Goal: Task Accomplishment & Management: Manage account settings

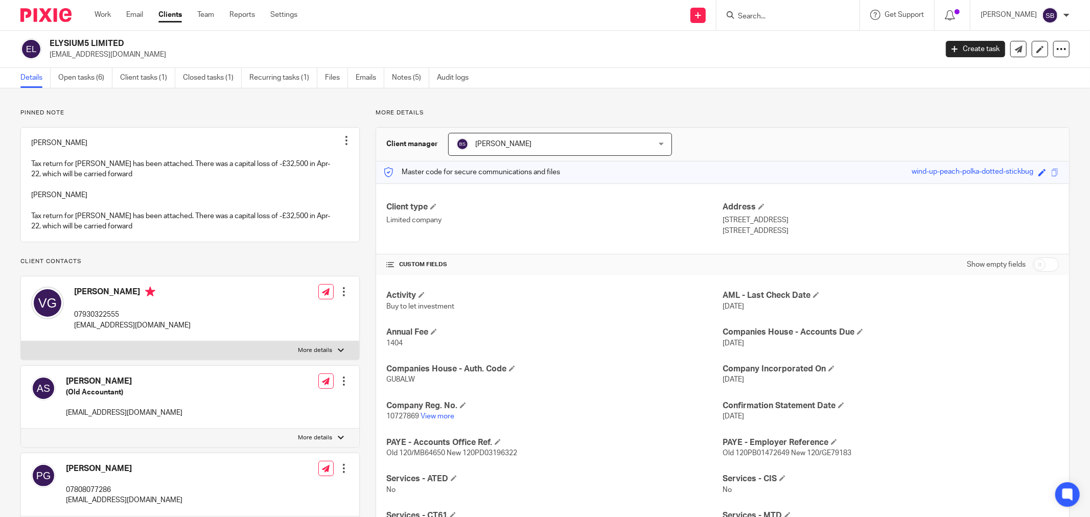
click at [810, 15] on input "Search" at bounding box center [783, 16] width 92 height 9
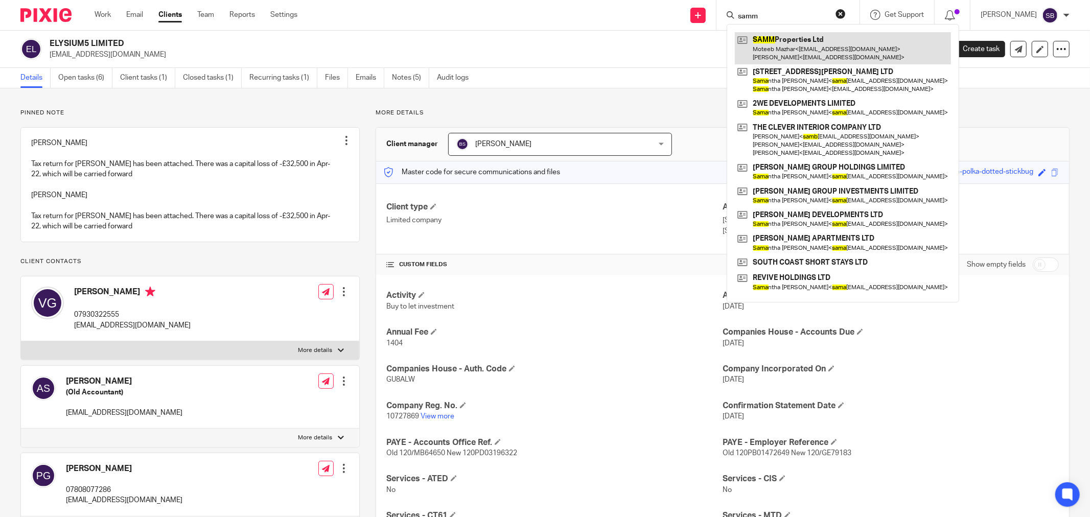
type input "samm"
click at [785, 36] on link at bounding box center [843, 48] width 216 height 32
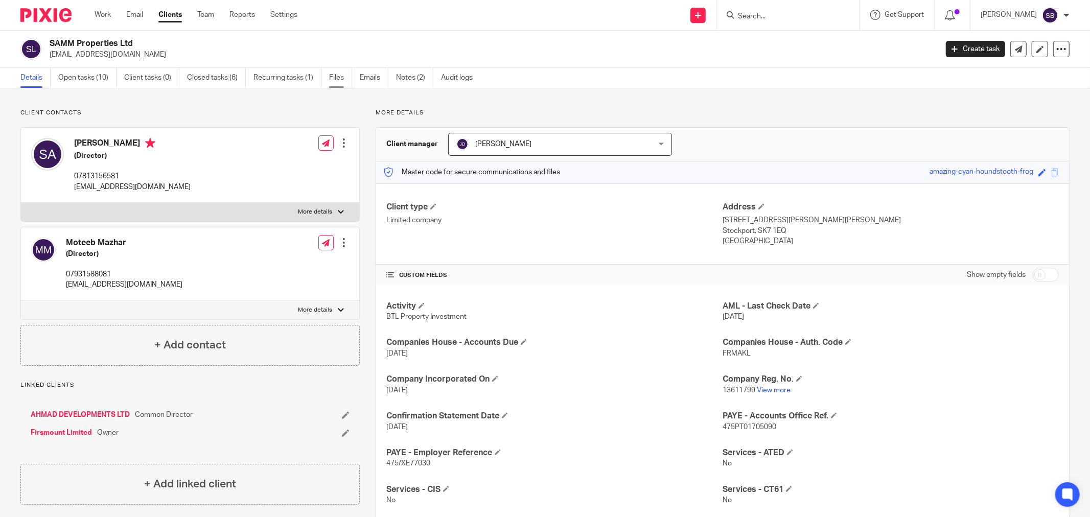
click at [341, 76] on link "Files" at bounding box center [340, 78] width 23 height 20
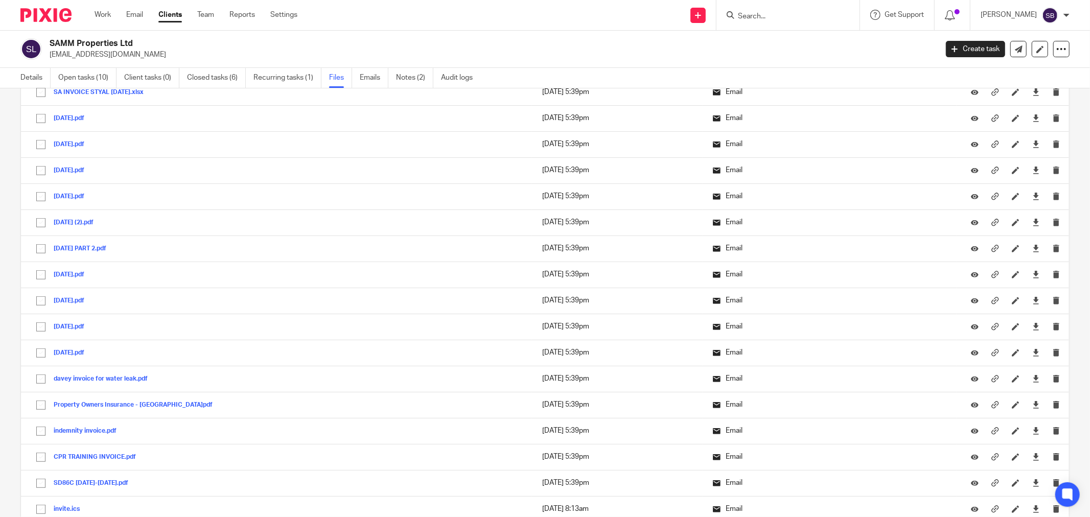
scroll to position [511, 0]
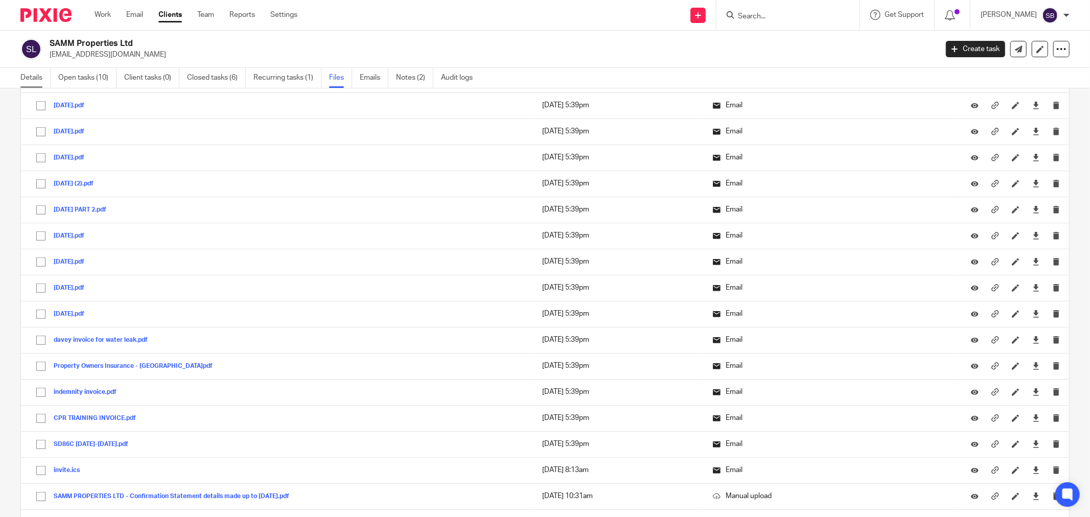
click at [35, 79] on link "Details" at bounding box center [35, 78] width 30 height 20
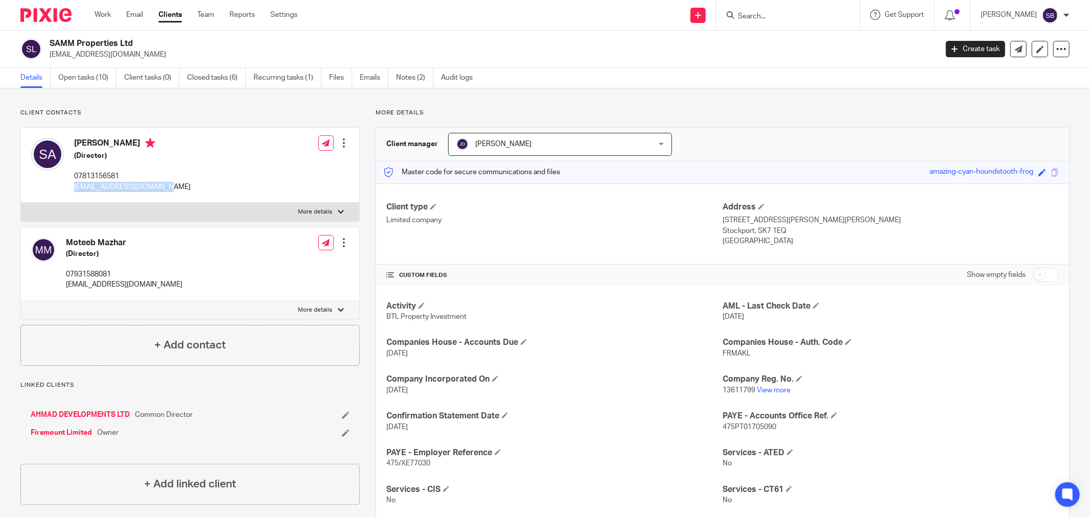
drag, startPoint x: 74, startPoint y: 186, endPoint x: 187, endPoint y: 187, distance: 112.9
click at [187, 187] on div "Sobia Ahmad (Director) 07813156581 ms.sobia.ahmad@gmail.com Edit contact Create…" at bounding box center [190, 165] width 338 height 75
drag, startPoint x: 163, startPoint y: 185, endPoint x: 780, endPoint y: 390, distance: 649.7
click at [780, 390] on link "View more" at bounding box center [774, 390] width 34 height 7
copy p "ms.sobia.ahmad@gmail.com"
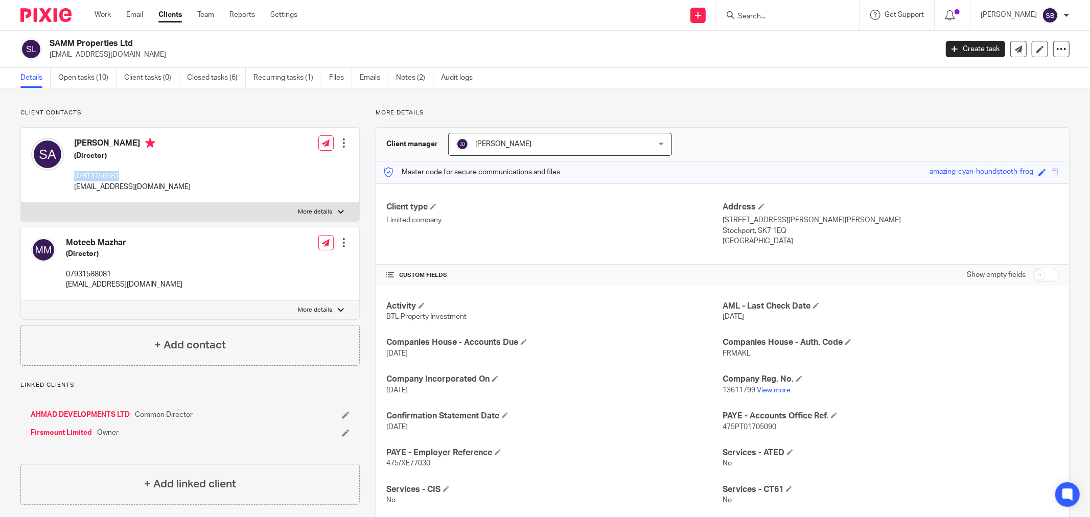
drag, startPoint x: 84, startPoint y: 174, endPoint x: 144, endPoint y: 168, distance: 60.1
click at [144, 168] on div "Sobia Ahmad (Director) 07813156581 ms.sobia.ahmad@gmail.com" at bounding box center [132, 165] width 116 height 54
copy p "07813156581"
click at [773, 16] on input "Search" at bounding box center [783, 16] width 92 height 9
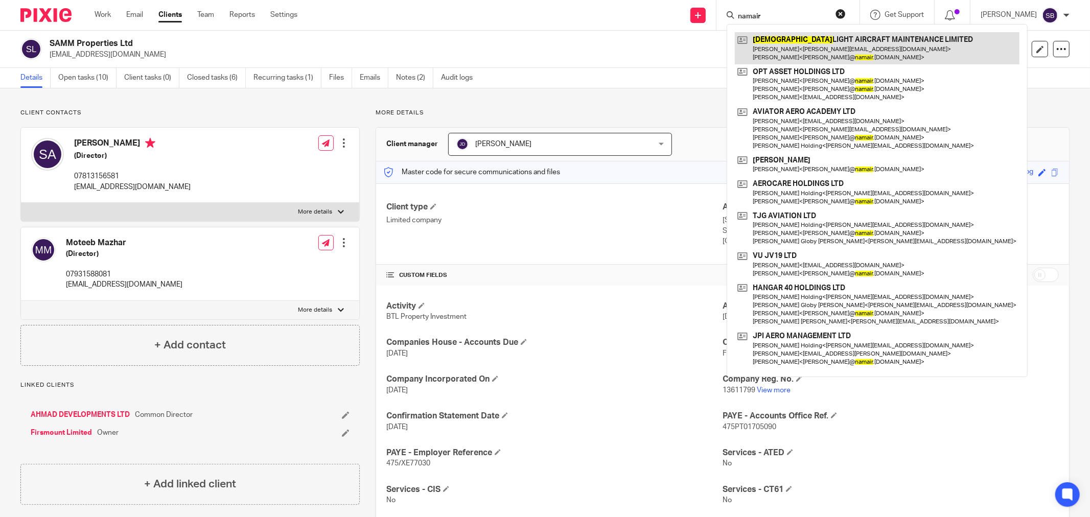
type input "namair"
click at [839, 42] on link at bounding box center [877, 48] width 285 height 32
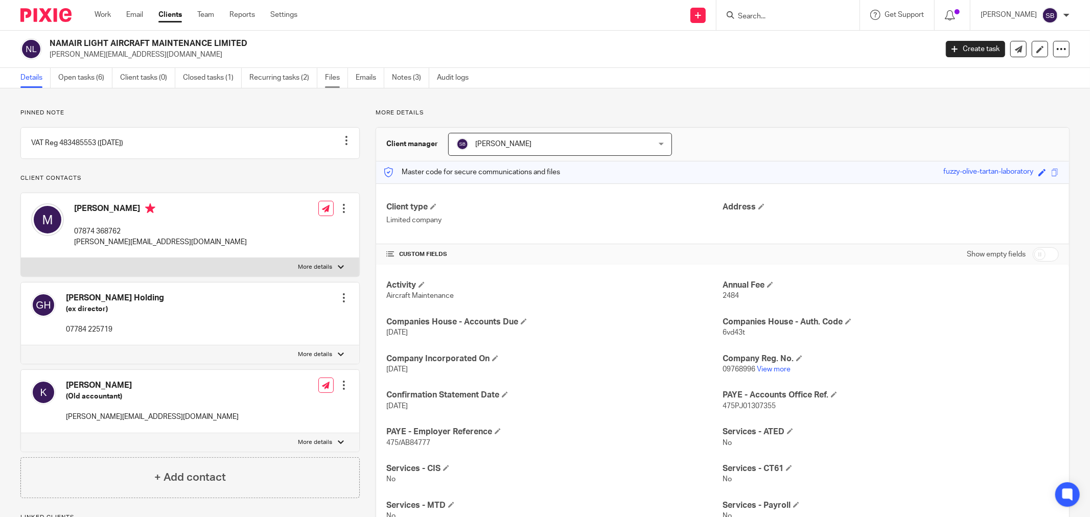
click at [343, 83] on link "Files" at bounding box center [336, 78] width 23 height 20
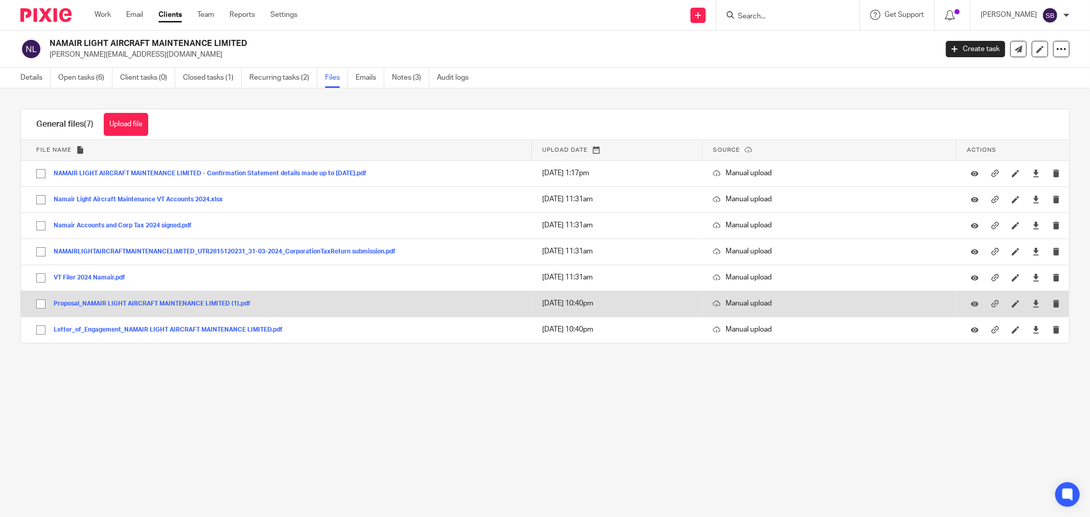
click at [186, 304] on button "Proposal_NAMAIR LIGHT AIRCRAFT MAINTENANCE LIMITED (1).pdf" at bounding box center [156, 303] width 204 height 7
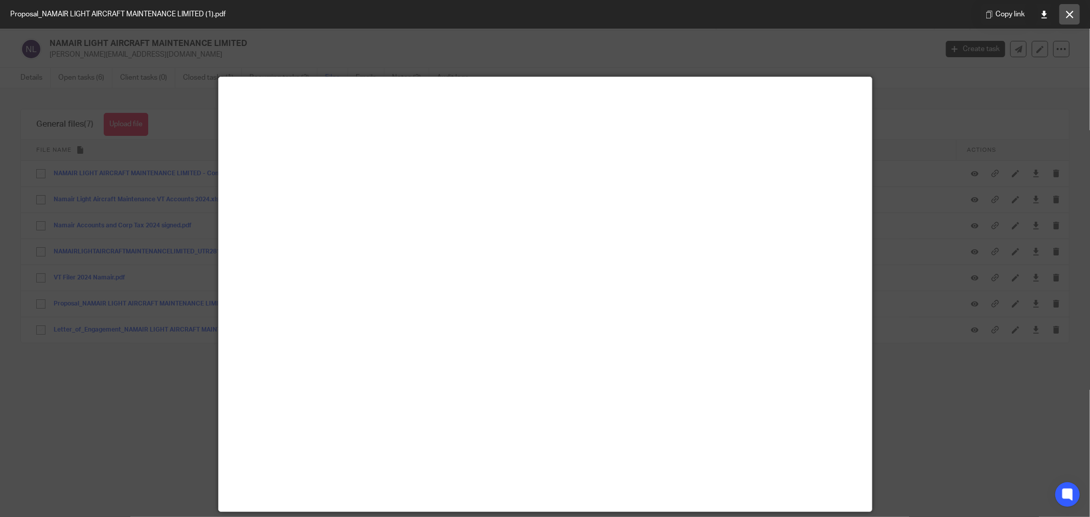
click at [1069, 13] on icon at bounding box center [1070, 15] width 8 height 8
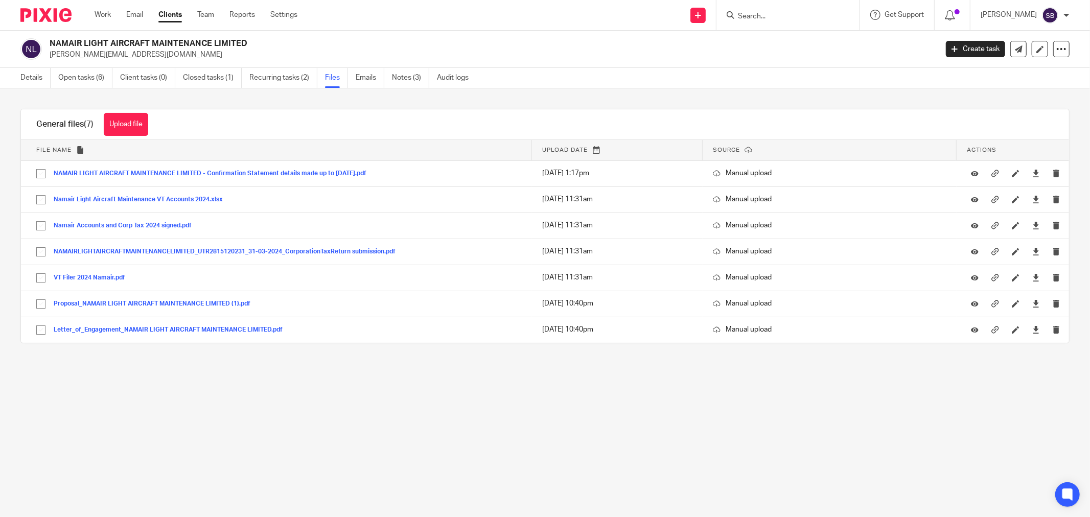
click at [790, 14] on input "Search" at bounding box center [783, 16] width 92 height 9
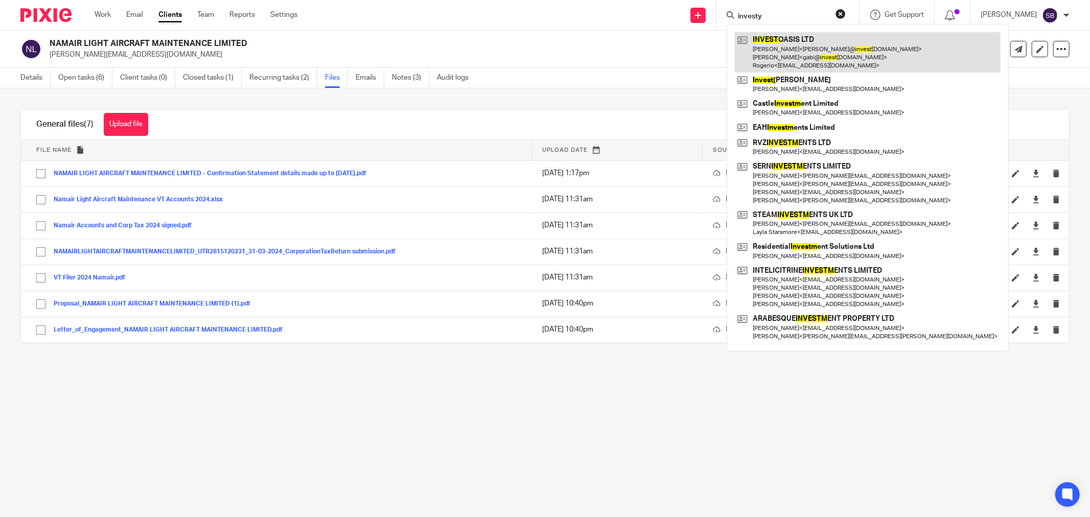
type input "investy"
click at [819, 49] on link at bounding box center [868, 52] width 266 height 40
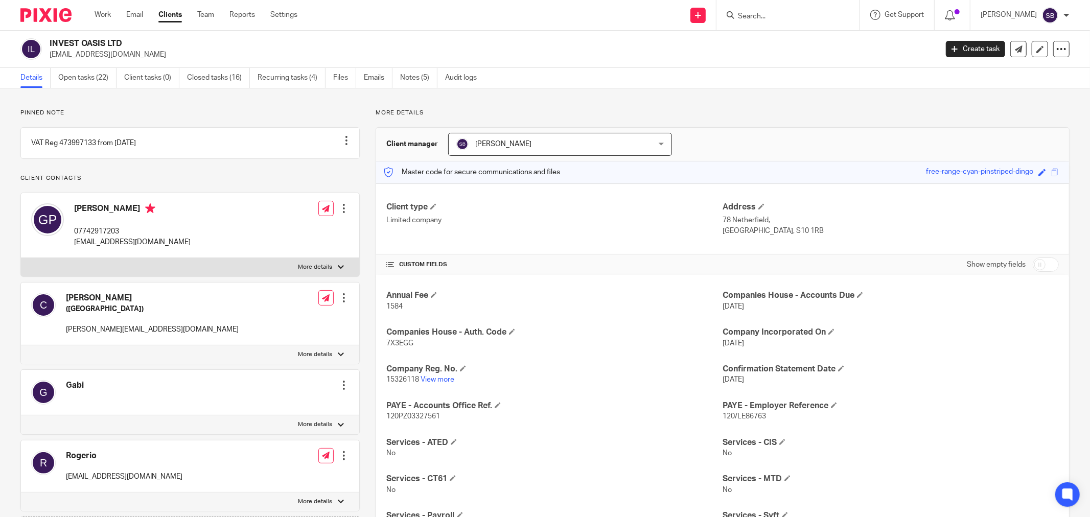
click at [792, 18] on input "Search" at bounding box center [783, 16] width 92 height 9
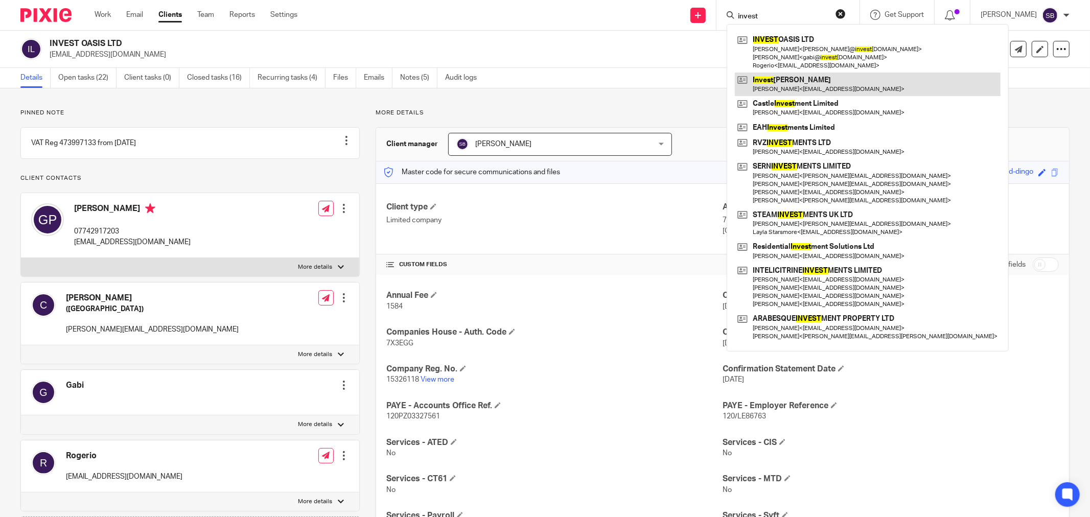
type input "invest"
click at [814, 80] on link at bounding box center [868, 84] width 266 height 23
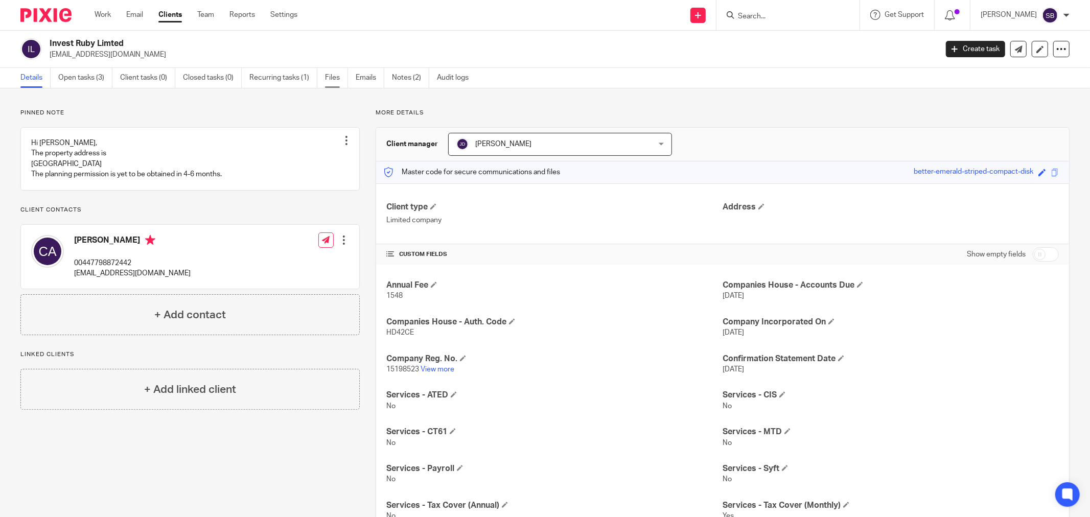
click at [338, 74] on link "Files" at bounding box center [336, 78] width 23 height 20
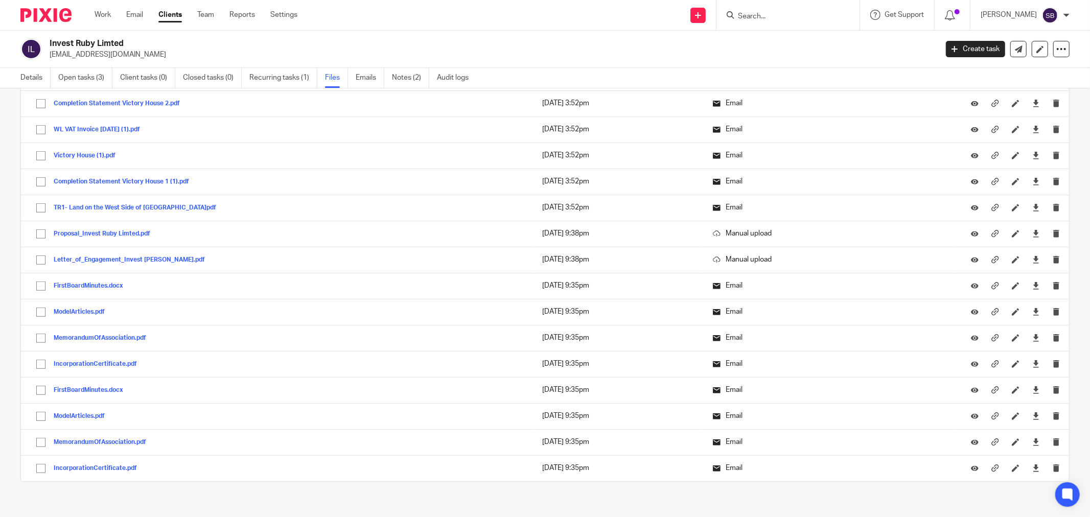
scroll to position [838, 0]
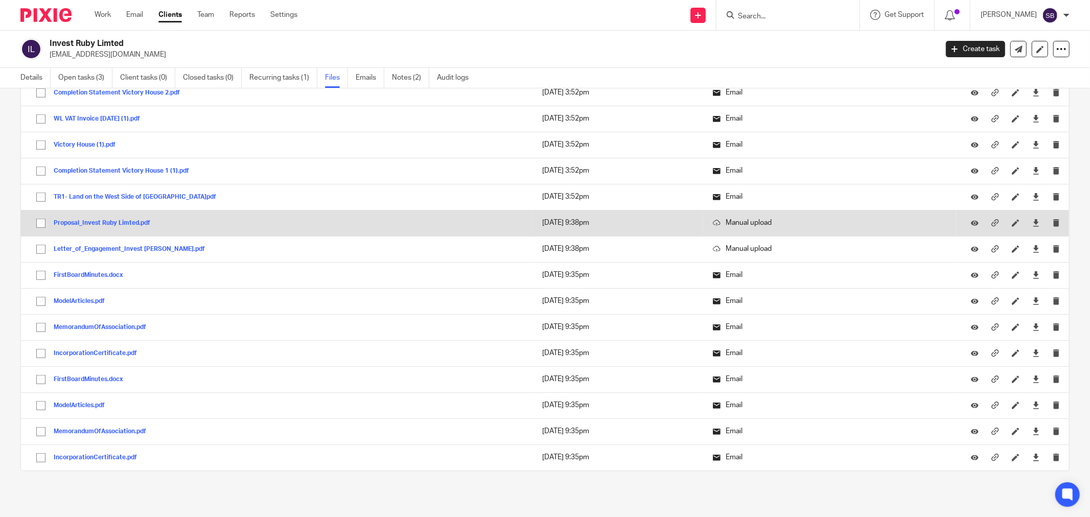
click at [114, 221] on button "Proposal_Invest Ruby Limted.pdf" at bounding box center [106, 223] width 104 height 7
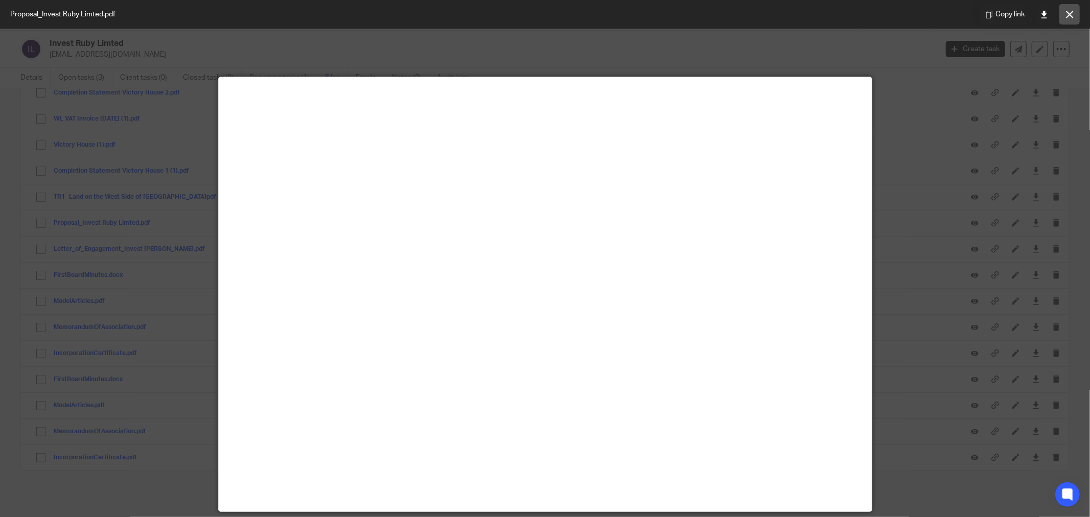
click at [1069, 11] on icon at bounding box center [1070, 15] width 8 height 8
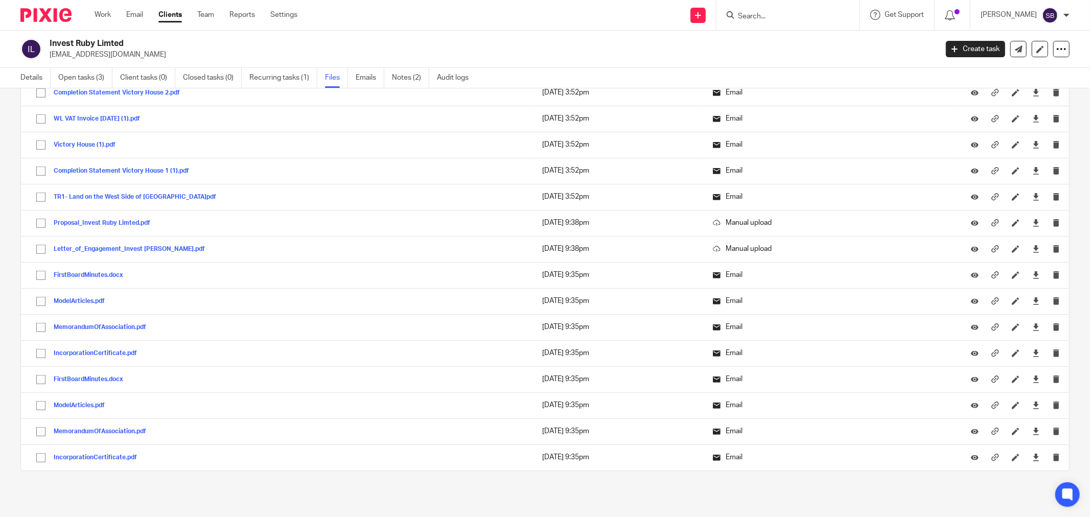
click at [784, 12] on input "Search" at bounding box center [783, 16] width 92 height 9
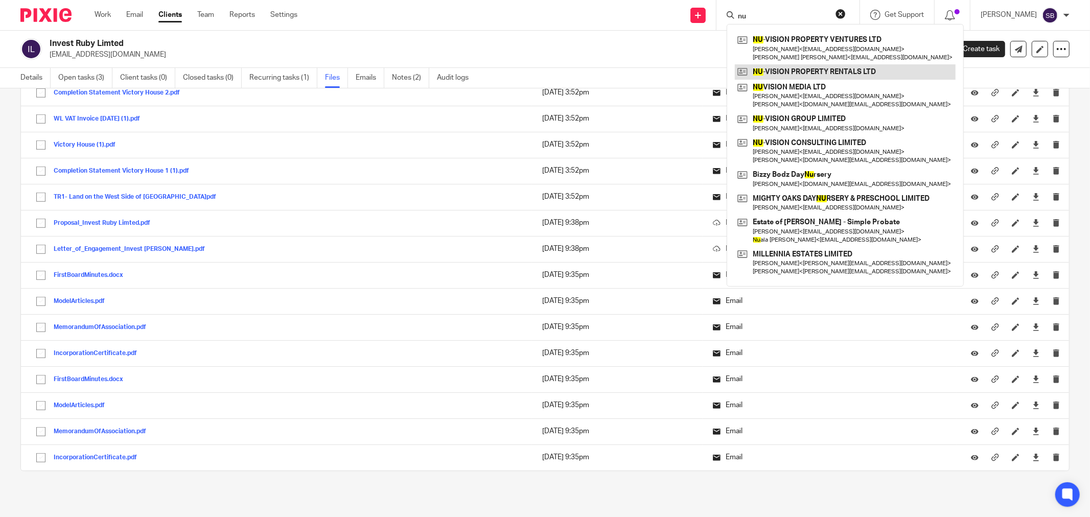
type input "nu"
click at [801, 72] on link at bounding box center [845, 71] width 221 height 15
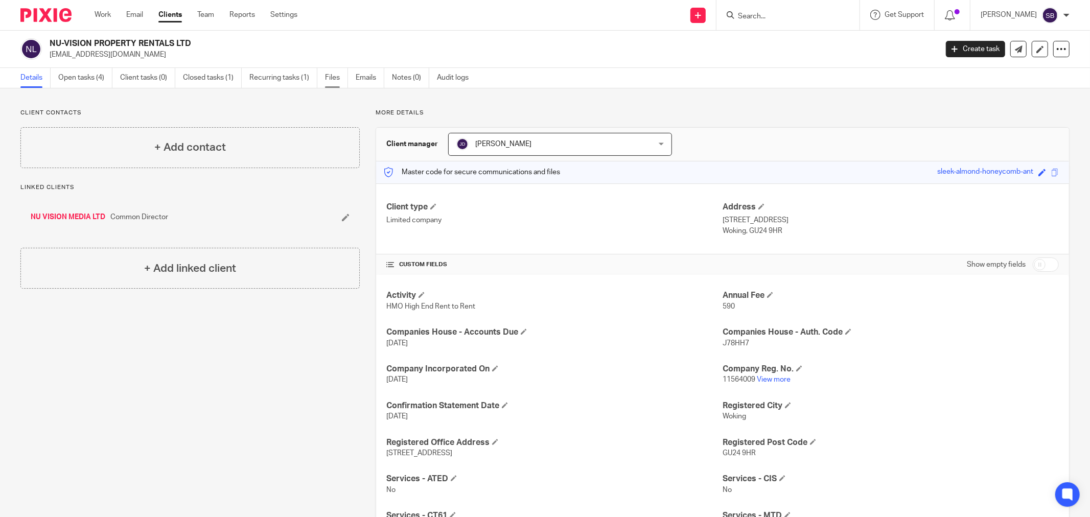
click at [339, 79] on link "Files" at bounding box center [336, 78] width 23 height 20
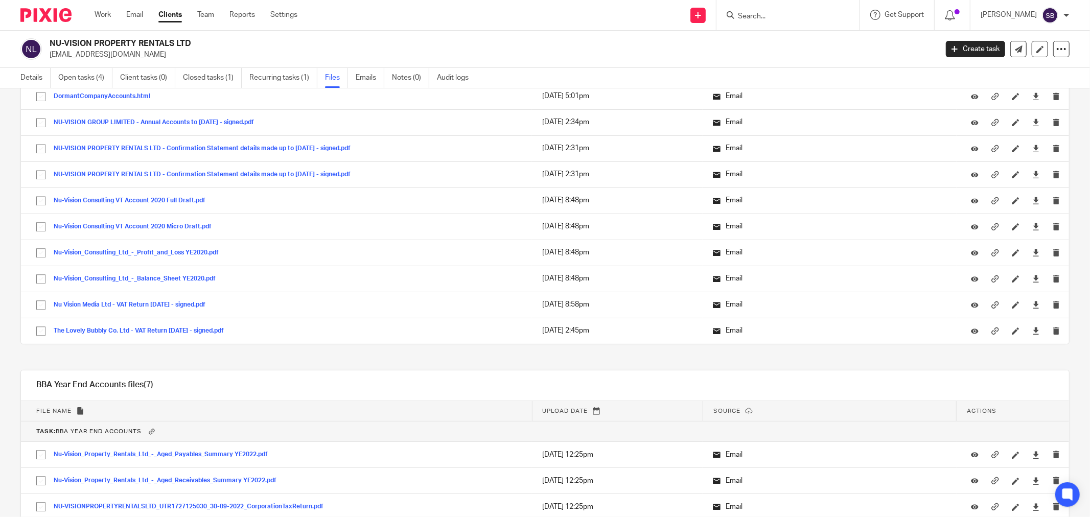
scroll to position [5178, 0]
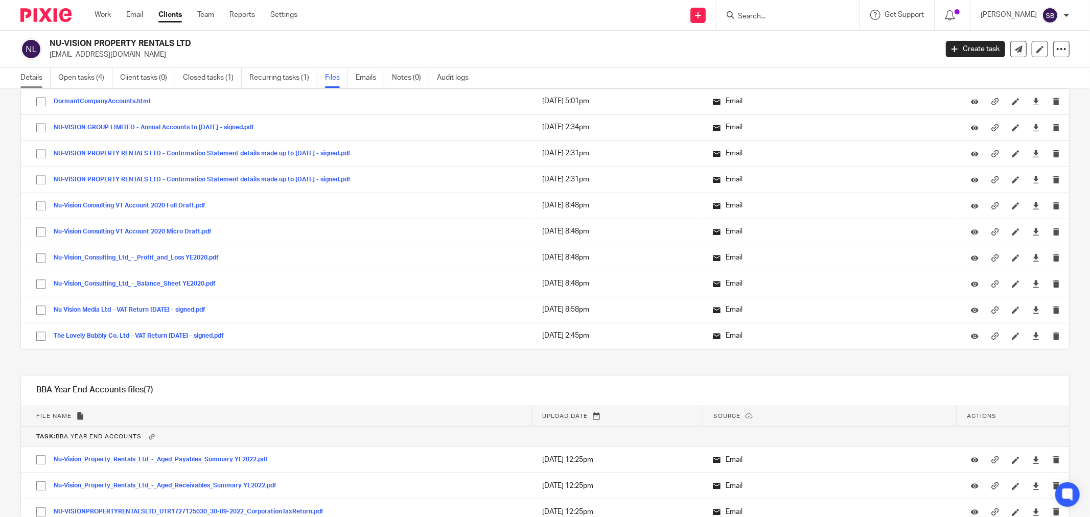
click at [26, 78] on link "Details" at bounding box center [35, 78] width 30 height 20
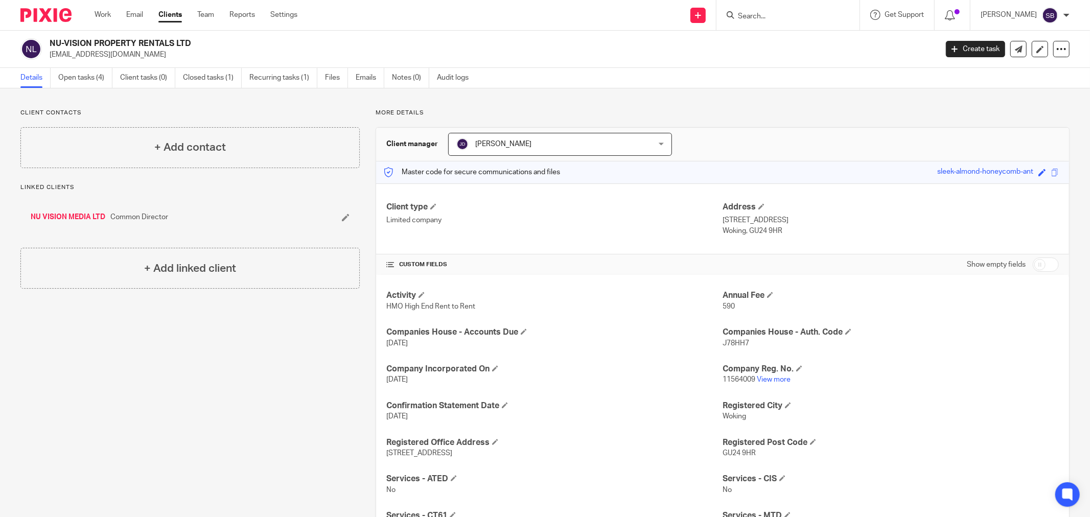
click at [79, 219] on link "NU VISION MEDIA LTD" at bounding box center [68, 217] width 75 height 10
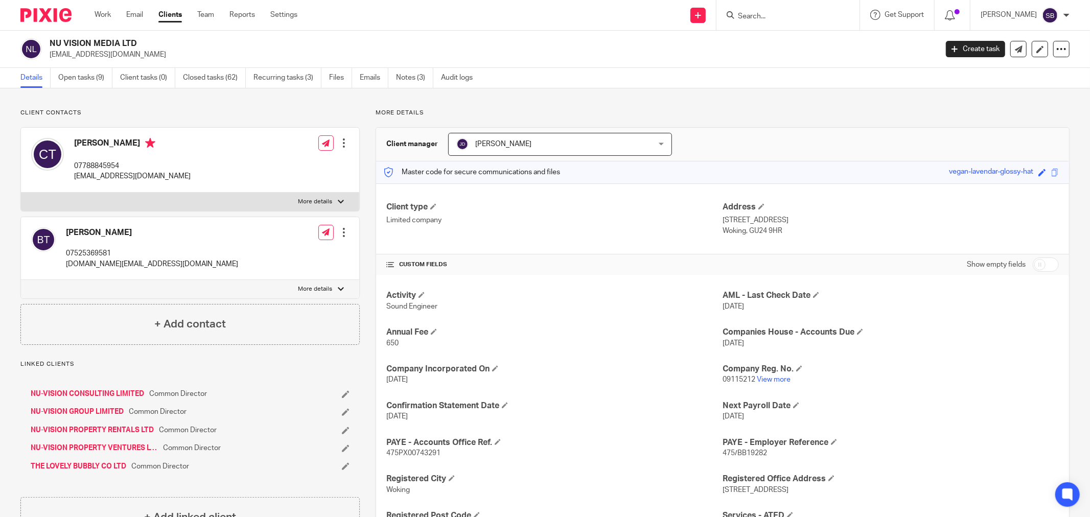
drag, startPoint x: 75, startPoint y: 141, endPoint x: 134, endPoint y: 140, distance: 59.3
click at [134, 140] on h4 "Charlie Taggart" at bounding box center [132, 144] width 116 height 13
copy h4 "Charlie Taggart"
drag, startPoint x: 75, startPoint y: 176, endPoint x: 152, endPoint y: 174, distance: 77.7
click at [152, 174] on div "Charlie Taggart 07788845954 info@nvprentals.com Edit contact Create client from…" at bounding box center [190, 160] width 338 height 65
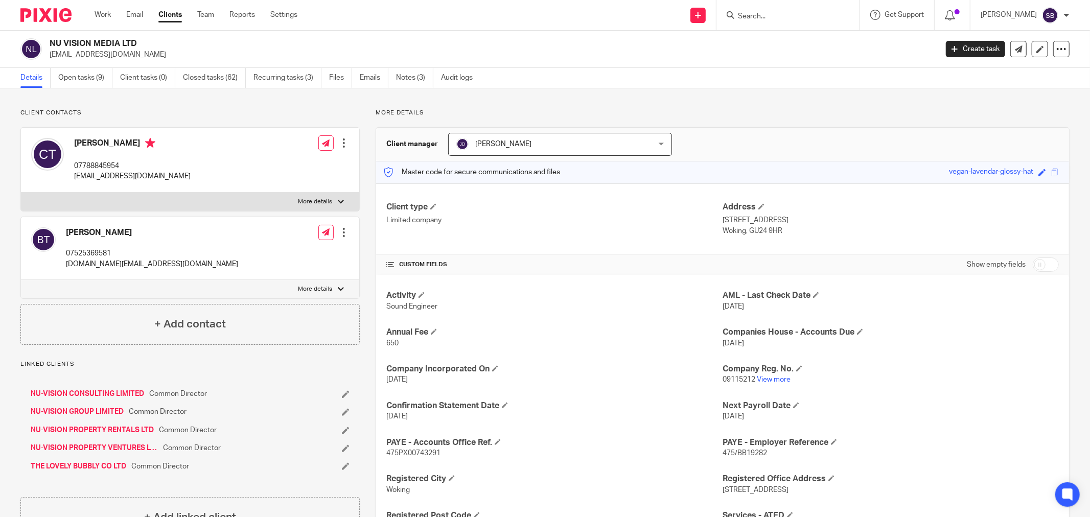
click at [73, 180] on div "Charlie Taggart 07788845954 info@nvprentals.com" at bounding box center [110, 160] width 159 height 54
drag, startPoint x: 73, startPoint y: 180, endPoint x: 144, endPoint y: 177, distance: 71.1
click at [144, 177] on div "Charlie Taggart 07788845954 info@nvprentals.com" at bounding box center [110, 160] width 159 height 54
copy p "[EMAIL_ADDRESS][DOMAIN_NAME]"
drag, startPoint x: 74, startPoint y: 164, endPoint x: 122, endPoint y: 163, distance: 47.5
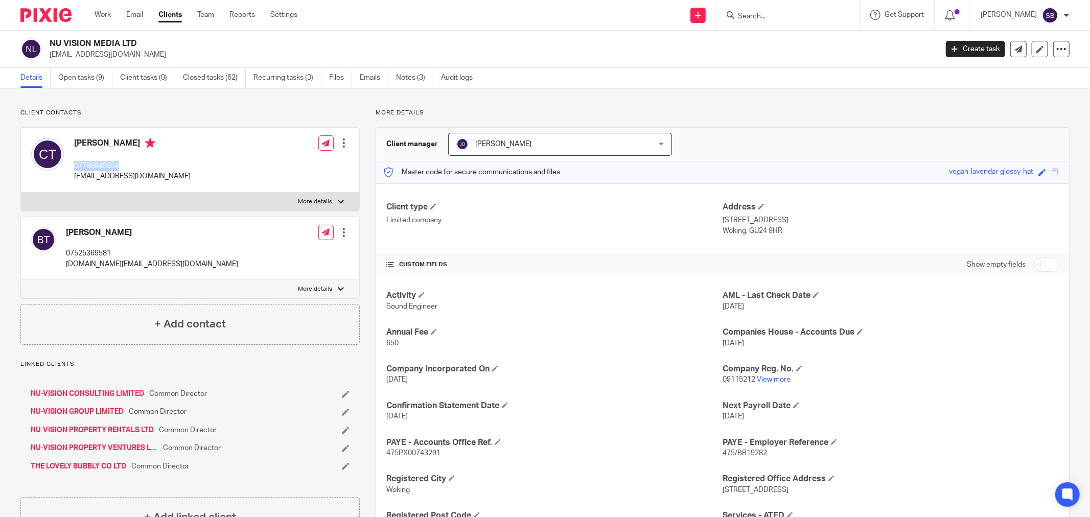
click at [122, 163] on p "07788845954" at bounding box center [132, 166] width 116 height 10
copy p "07788845954"
click at [89, 428] on link "NU-VISION PROPERTY RENTALS LTD" at bounding box center [92, 430] width 123 height 10
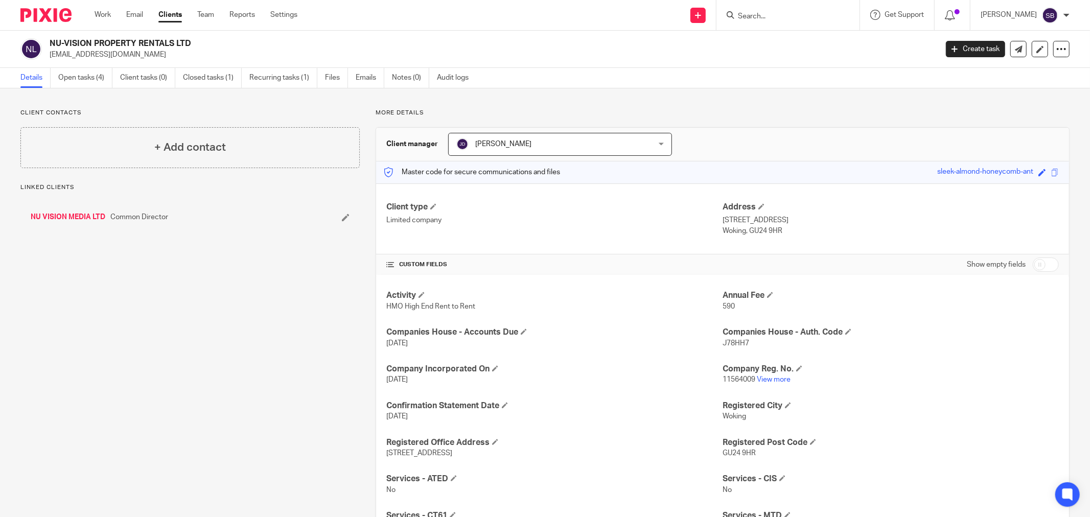
click at [54, 43] on h2 "NU-VISION PROPERTY RENTALS LTD" at bounding box center [402, 43] width 704 height 11
click at [49, 42] on div "NU-VISION PROPERTY RENTALS LTD [EMAIL_ADDRESS][DOMAIN_NAME]" at bounding box center [475, 48] width 910 height 21
drag, startPoint x: 50, startPoint y: 42, endPoint x: 206, endPoint y: 42, distance: 156.3
click at [206, 42] on h2 "NU-VISION PROPERTY RENTALS LTD" at bounding box center [402, 43] width 704 height 11
copy h2 "NU-VISION PROPERTY RENTALS LTD"
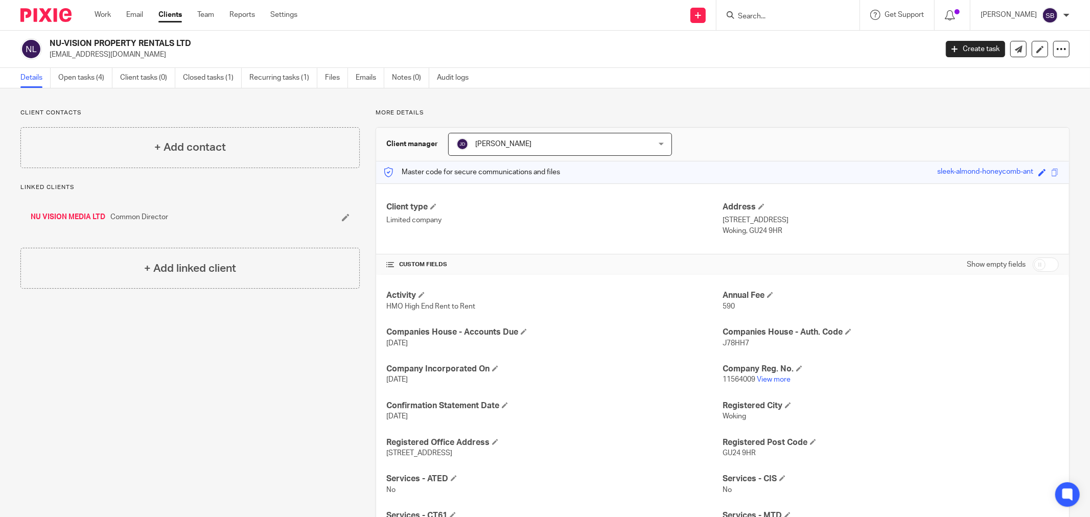
click at [777, 16] on input "Search" at bounding box center [783, 16] width 92 height 9
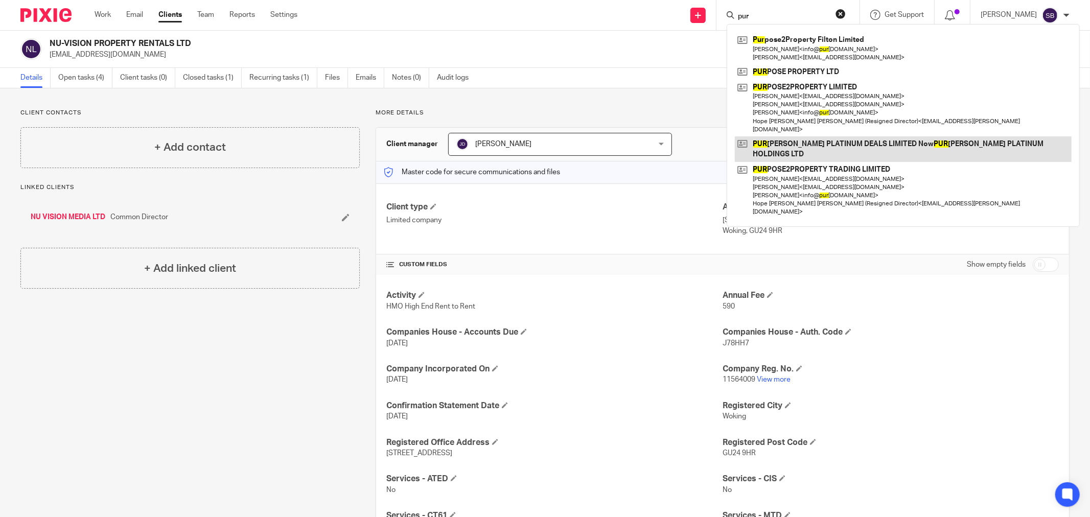
type input "pur"
click at [851, 136] on link at bounding box center [903, 149] width 337 height 26
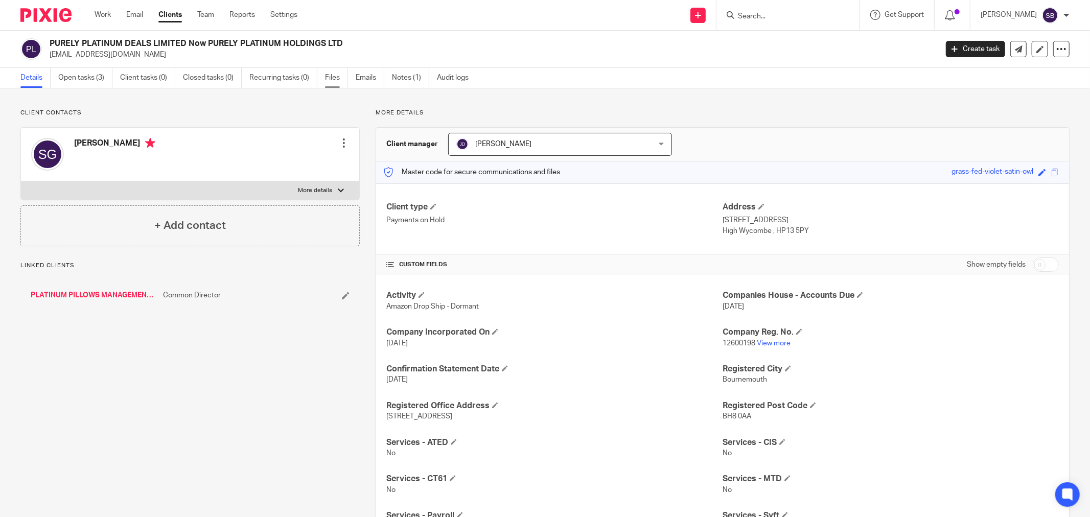
click at [333, 79] on link "Files" at bounding box center [336, 78] width 23 height 20
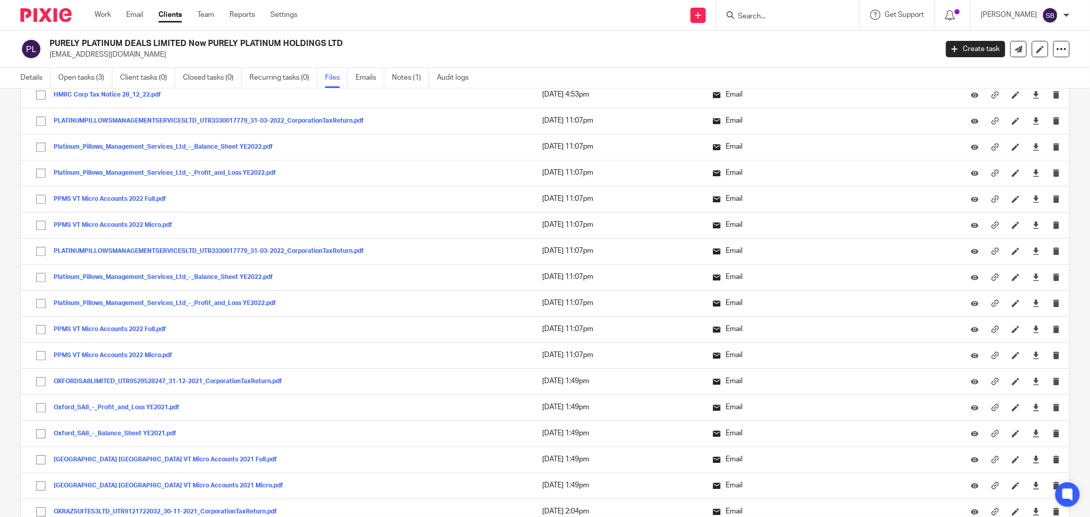
scroll to position [2497, 0]
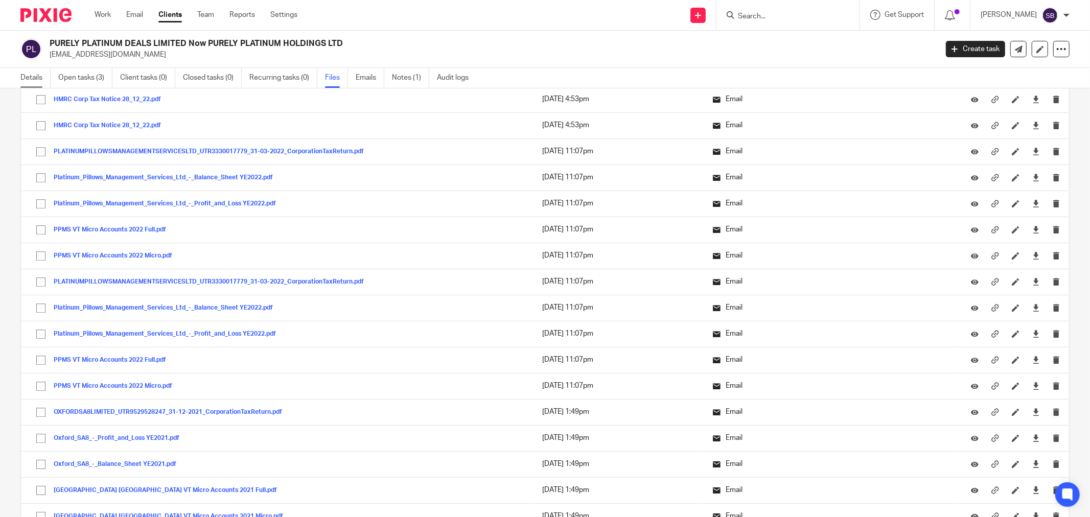
click at [24, 74] on link "Details" at bounding box center [35, 78] width 30 height 20
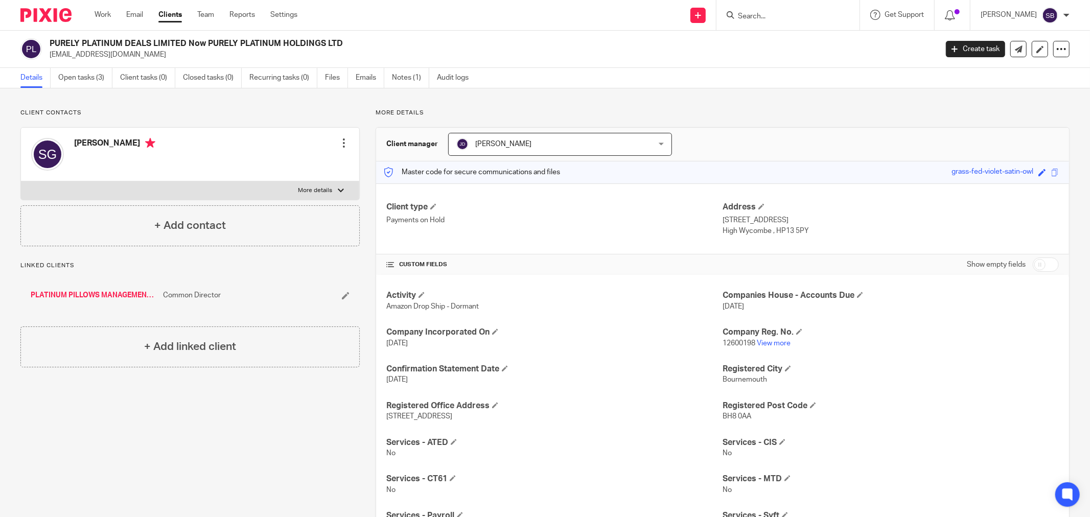
click at [107, 293] on link "PLATINUM PILLOWS MANAGEMENT SERVICES LTD" at bounding box center [94, 295] width 127 height 10
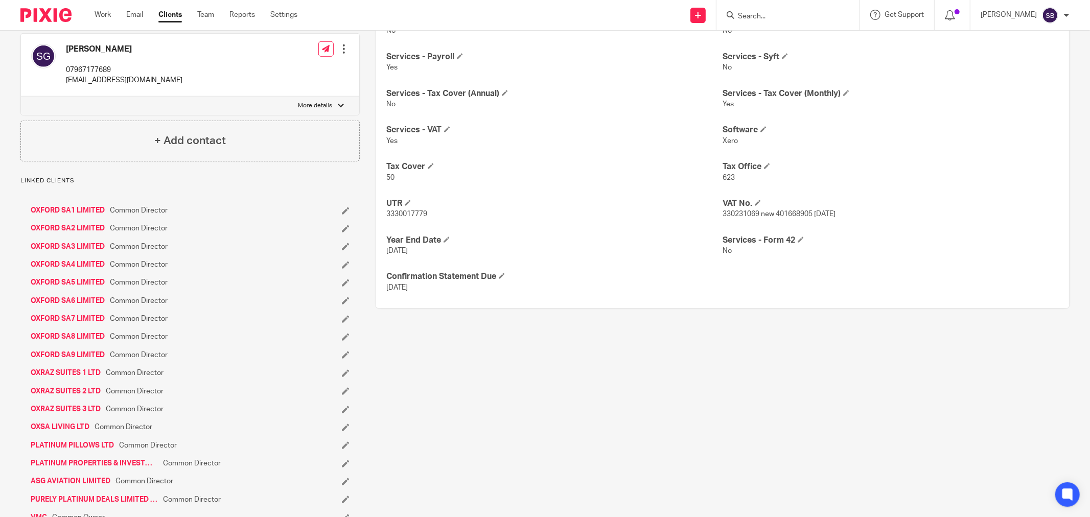
scroll to position [655, 0]
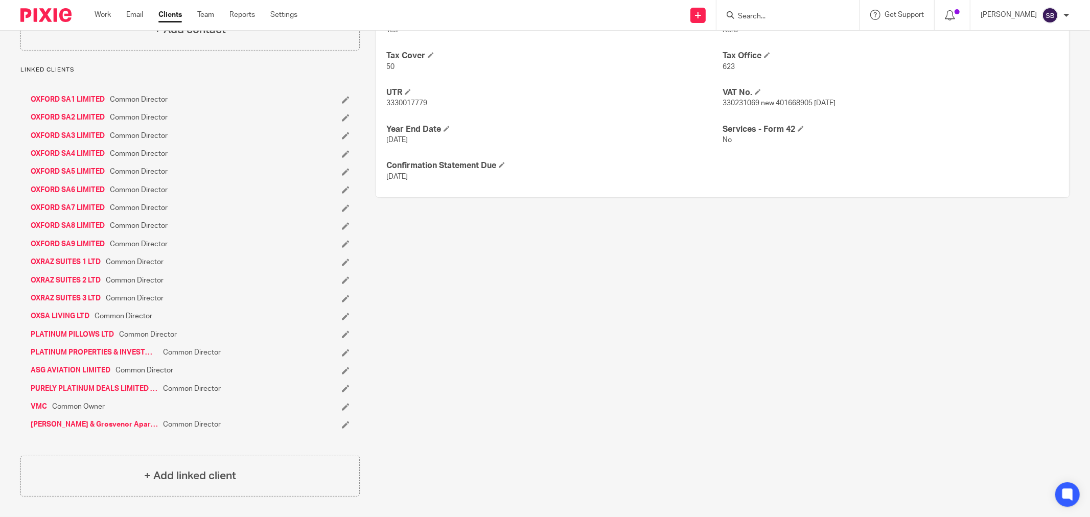
click at [100, 390] on link "PURELY PLATINUM DEALS LIMITED Now PURELY PLATINUM HOLDINGS LTD" at bounding box center [94, 389] width 127 height 10
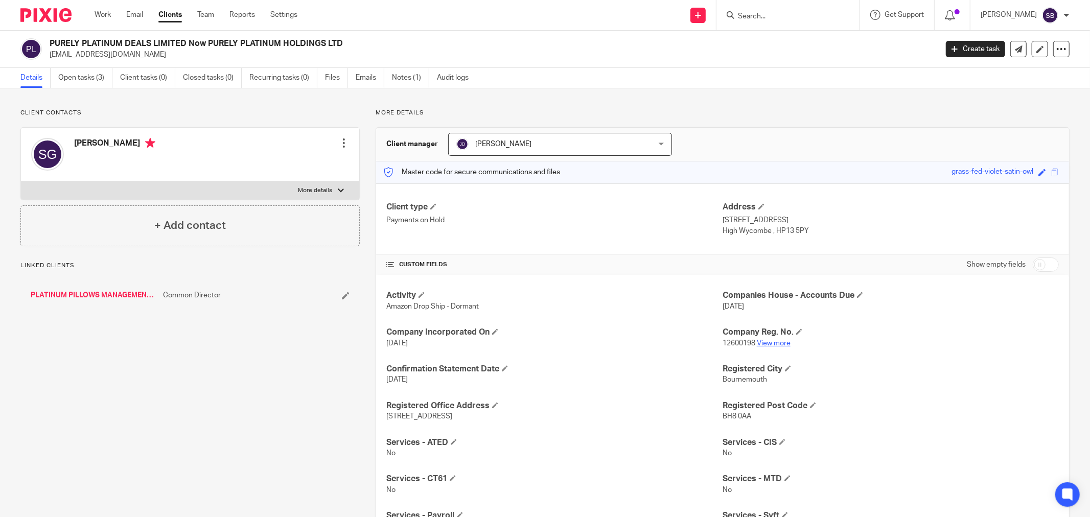
click at [760, 342] on link "View more" at bounding box center [774, 343] width 34 height 7
click at [104, 293] on link "PLATINUM PILLOWS MANAGEMENT SERVICES LTD" at bounding box center [94, 295] width 127 height 10
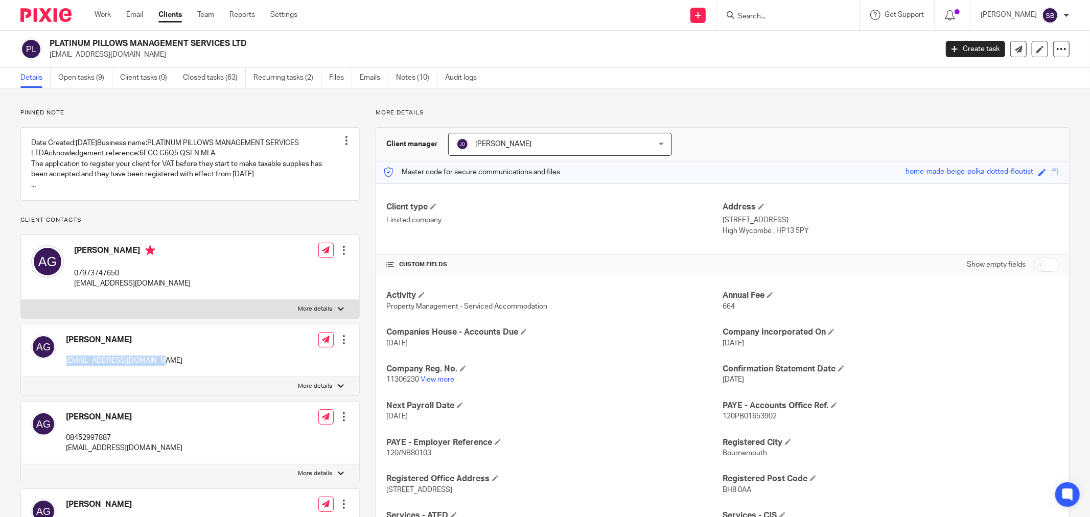
drag, startPoint x: 65, startPoint y: 371, endPoint x: 177, endPoint y: 373, distance: 111.4
click at [177, 373] on div "Alan Grosvenor alangrosvenor@icloud.com Edit contact Create client from contact…" at bounding box center [190, 350] width 338 height 53
copy p "alangrosvenor@icloud.com"
drag, startPoint x: 74, startPoint y: 284, endPoint x: 148, endPoint y: 280, distance: 74.2
click at [148, 278] on p "07973747650" at bounding box center [132, 273] width 116 height 10
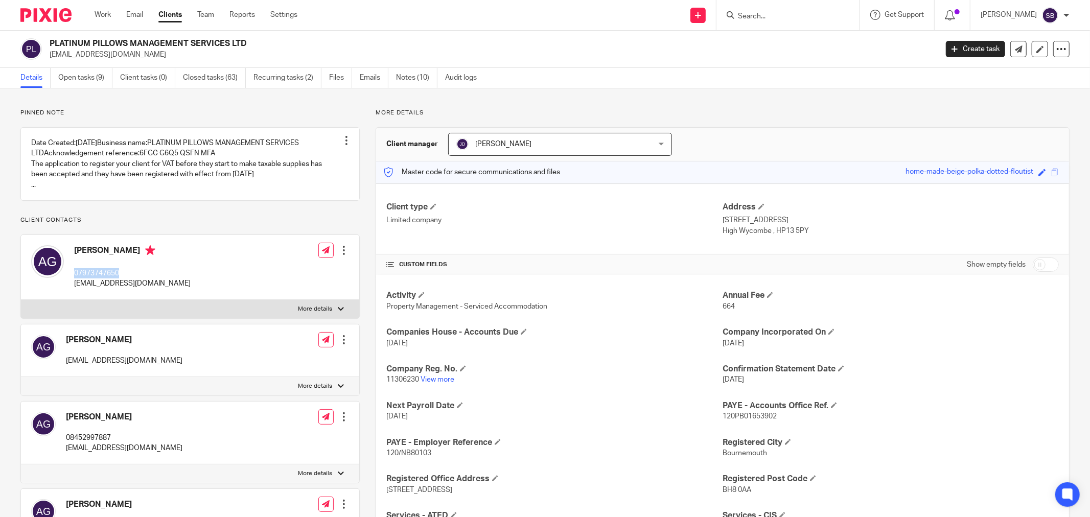
copy p "07973747650"
click at [787, 13] on input "Search" at bounding box center [783, 16] width 92 height 9
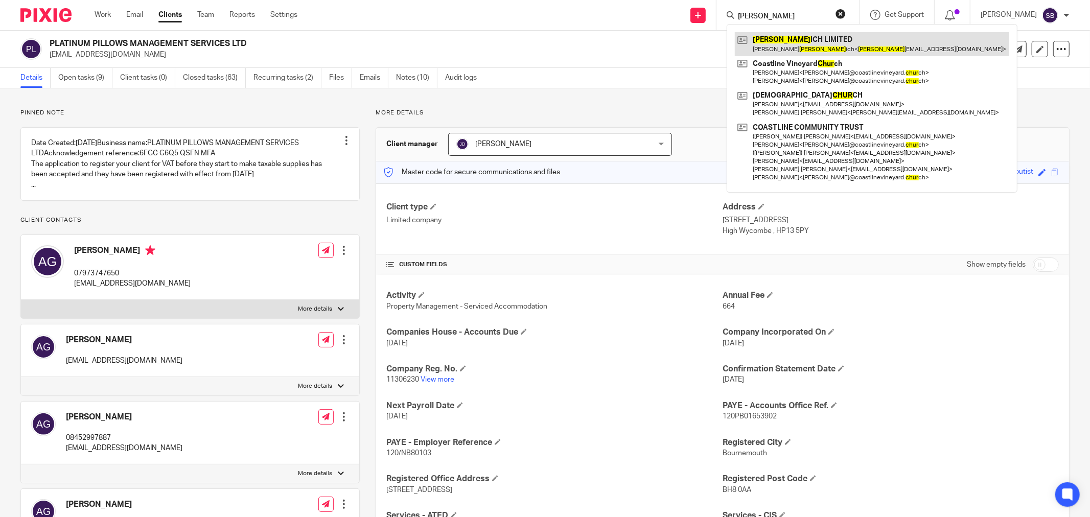
type input "schur"
click at [794, 40] on link at bounding box center [872, 43] width 274 height 23
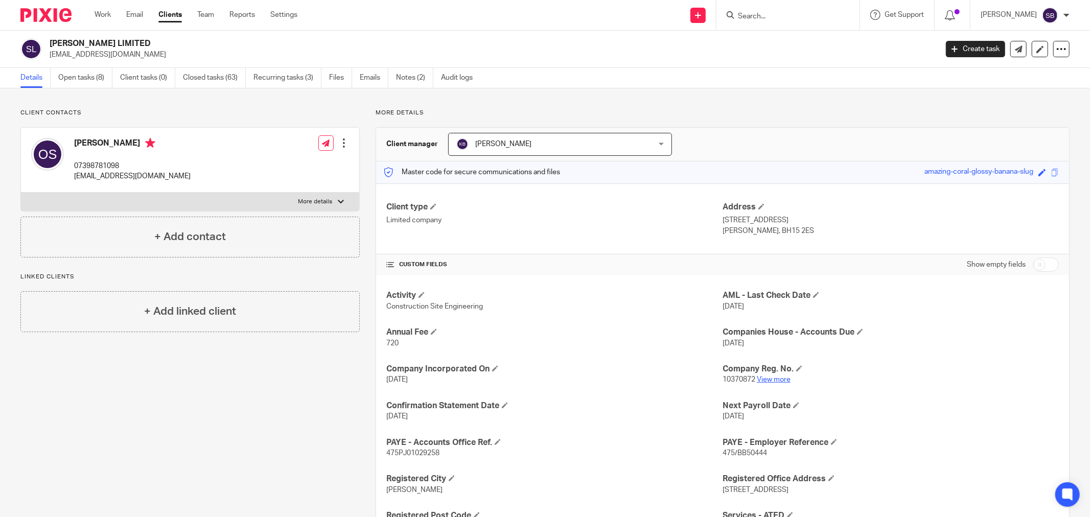
click at [765, 381] on link "View more" at bounding box center [774, 379] width 34 height 7
drag, startPoint x: 73, startPoint y: 177, endPoint x: 156, endPoint y: 177, distance: 83.8
click at [156, 177] on div "Oliver Schurich 07398781098 schurichltd@hotmail.com Edit contact Create client …" at bounding box center [190, 160] width 338 height 65
copy p "schurichltd@hotmail.com"
drag, startPoint x: 76, startPoint y: 165, endPoint x: 144, endPoint y: 164, distance: 68.5
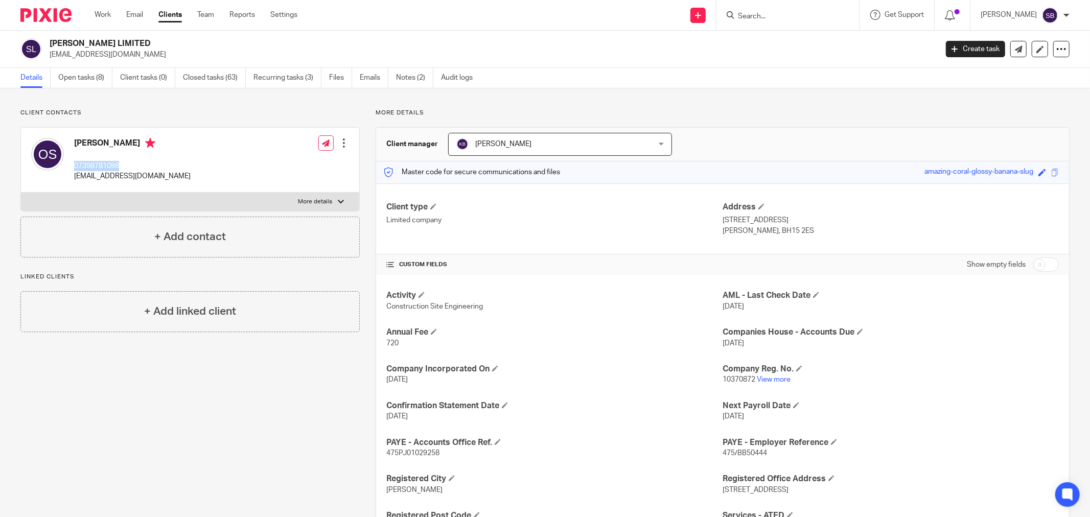
click at [144, 164] on p "07398781098" at bounding box center [132, 166] width 116 height 10
copy p "07398781098"
click at [778, 15] on input "Search" at bounding box center [783, 16] width 92 height 9
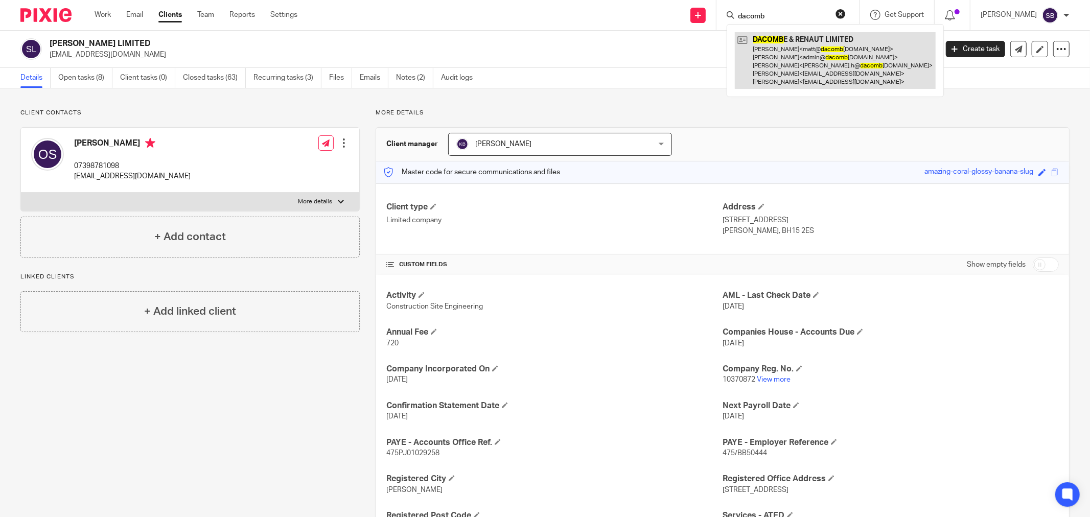
type input "dacomb"
click at [786, 60] on link at bounding box center [835, 60] width 201 height 57
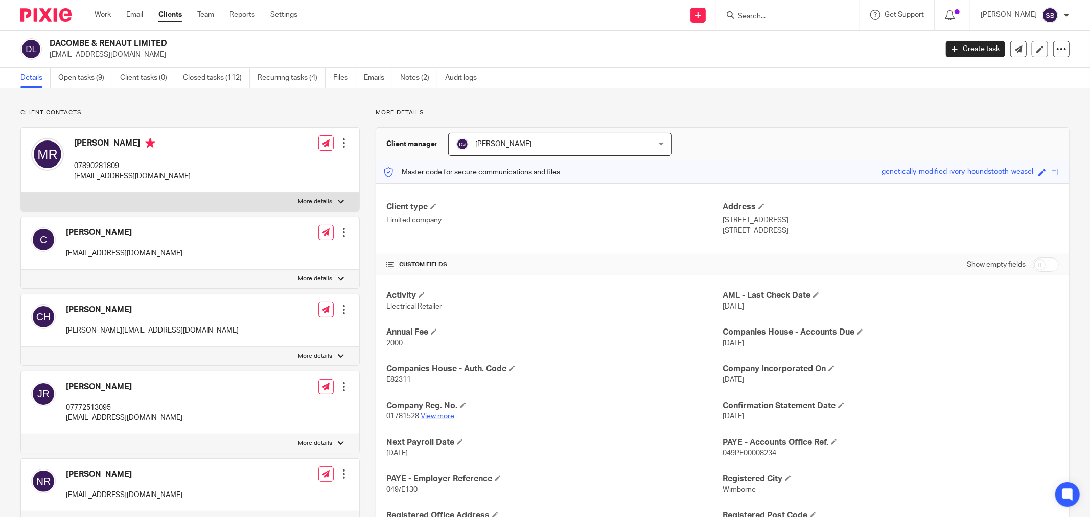
click at [431, 418] on link "View more" at bounding box center [437, 416] width 34 height 7
drag, startPoint x: 75, startPoint y: 144, endPoint x: 123, endPoint y: 139, distance: 48.2
click at [123, 139] on h4 "[PERSON_NAME]" at bounding box center [132, 144] width 116 height 13
copy h4 "[PERSON_NAME]"
drag, startPoint x: 74, startPoint y: 177, endPoint x: 193, endPoint y: 174, distance: 119.1
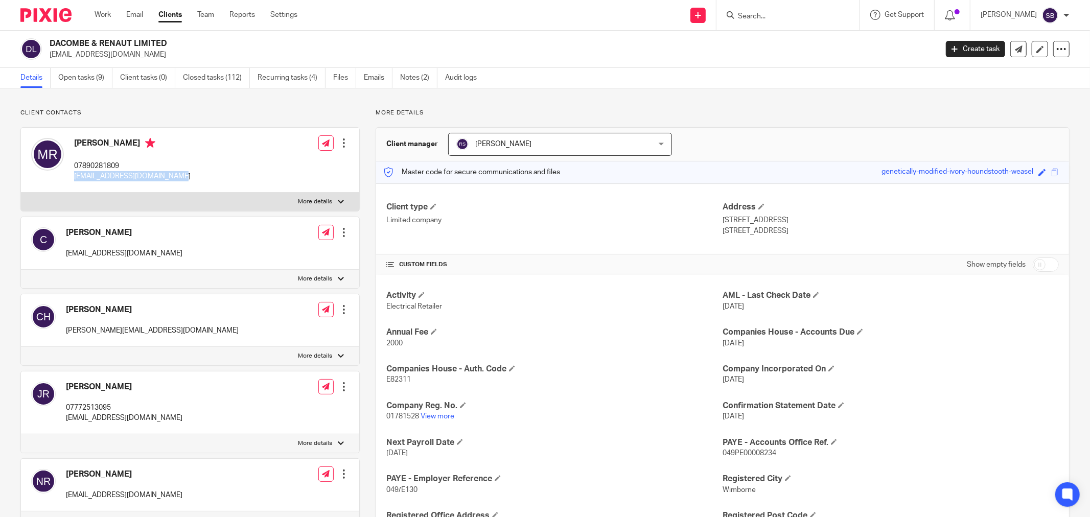
click at [193, 174] on div "Matt Renaut 07890281809 matt@dacombesofwimborne.com Edit contact Create client …" at bounding box center [190, 160] width 338 height 65
copy p "matt@dacombesofwimborne.com"
drag, startPoint x: 73, startPoint y: 165, endPoint x: 129, endPoint y: 160, distance: 55.9
click at [129, 160] on div "Matt Renaut 07890281809 matt@dacombesofwimborne.com" at bounding box center [110, 160] width 159 height 54
copy p "07890281809"
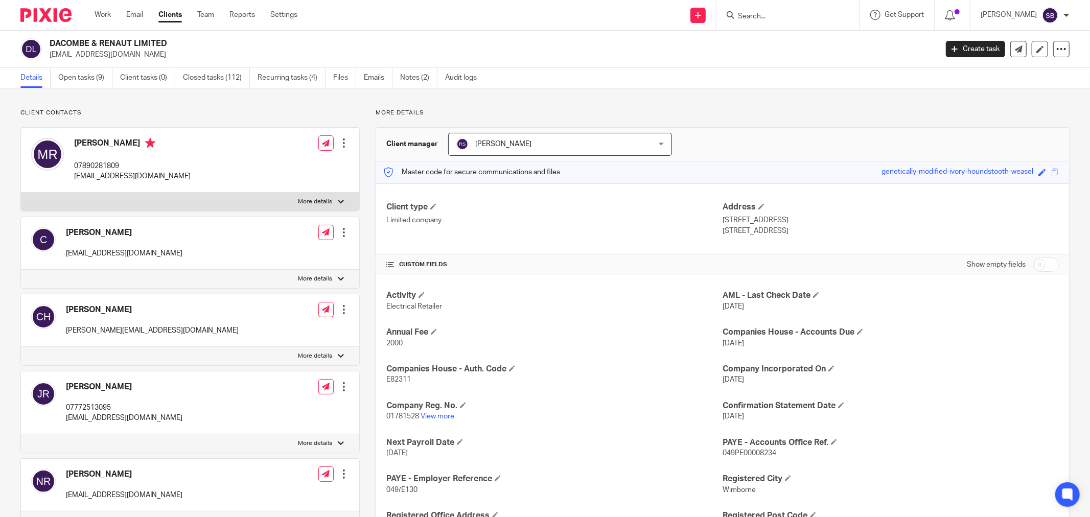
click at [795, 16] on input "Search" at bounding box center [783, 16] width 92 height 9
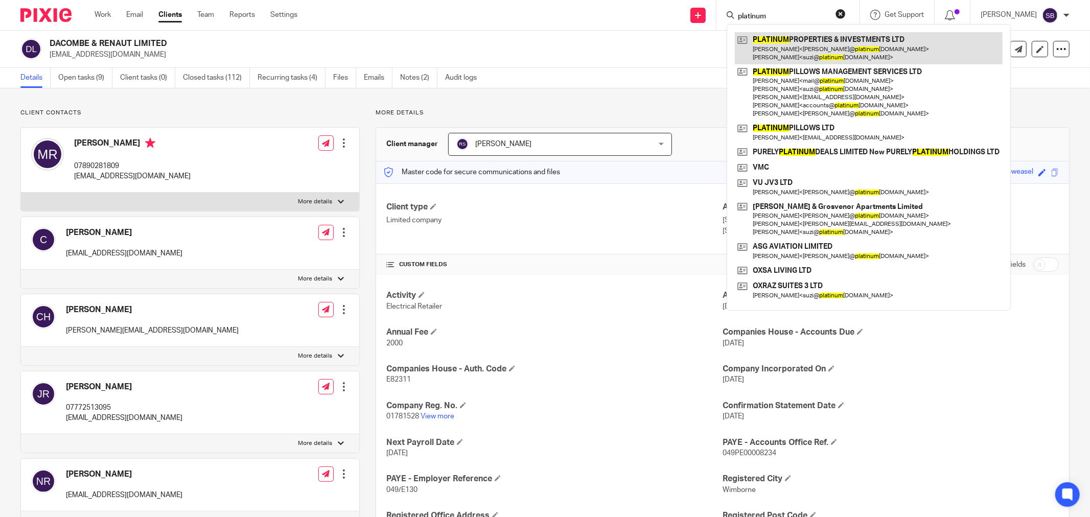
type input "platinum"
click at [865, 42] on link at bounding box center [869, 48] width 268 height 32
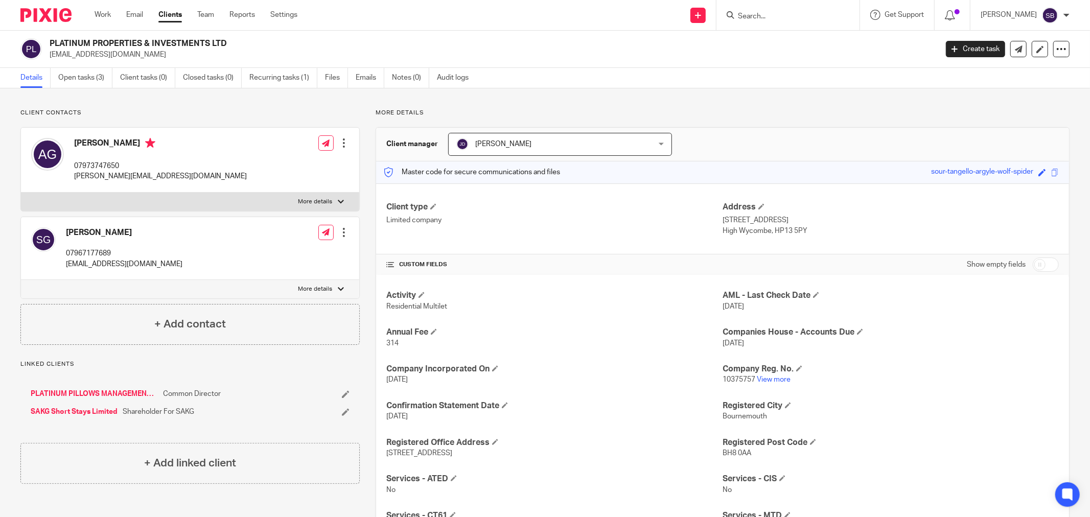
click at [93, 393] on link "PLATINUM PILLOWS MANAGEMENT SERVICES LTD" at bounding box center [94, 394] width 127 height 10
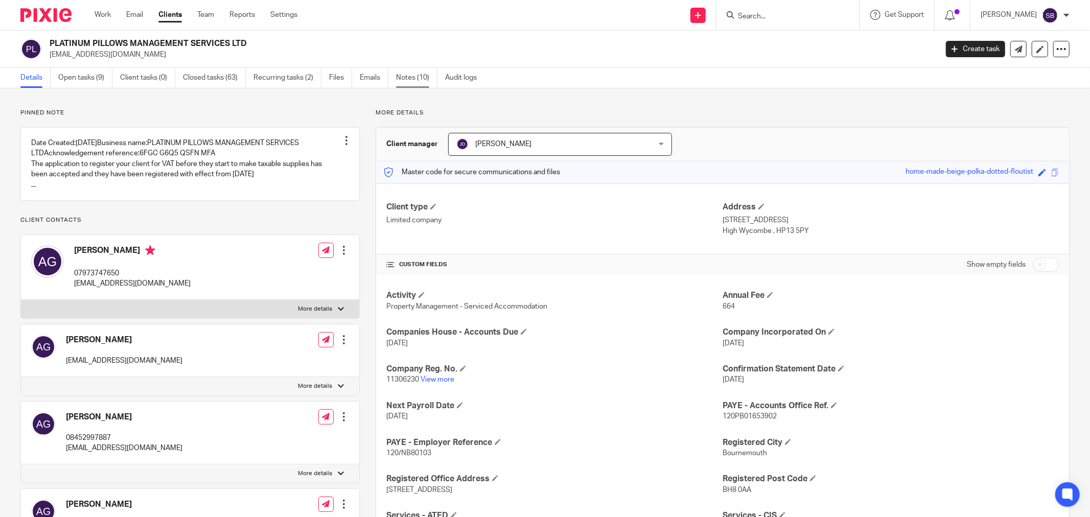
click at [403, 78] on link "Notes (10)" at bounding box center [416, 78] width 41 height 20
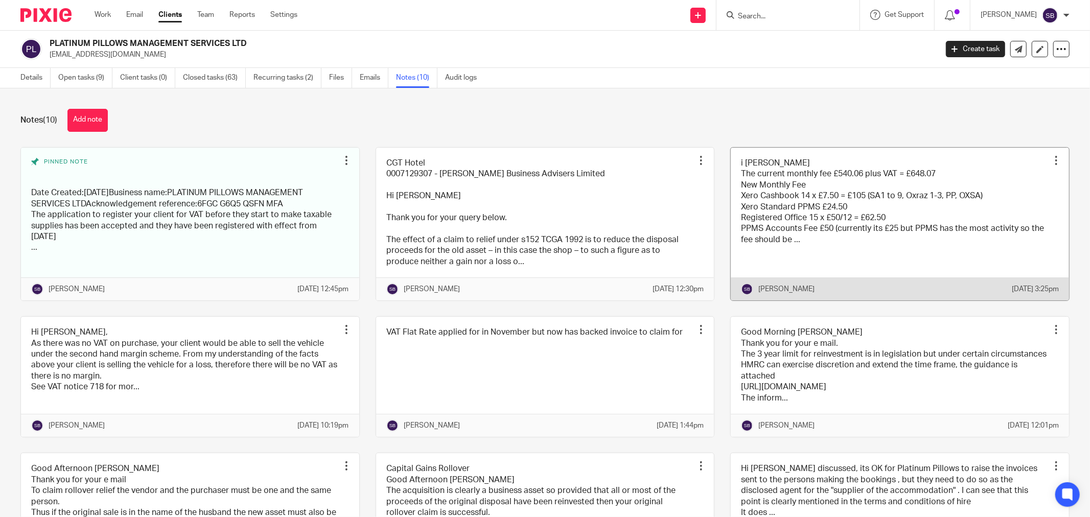
click at [962, 184] on link at bounding box center [899, 224] width 338 height 153
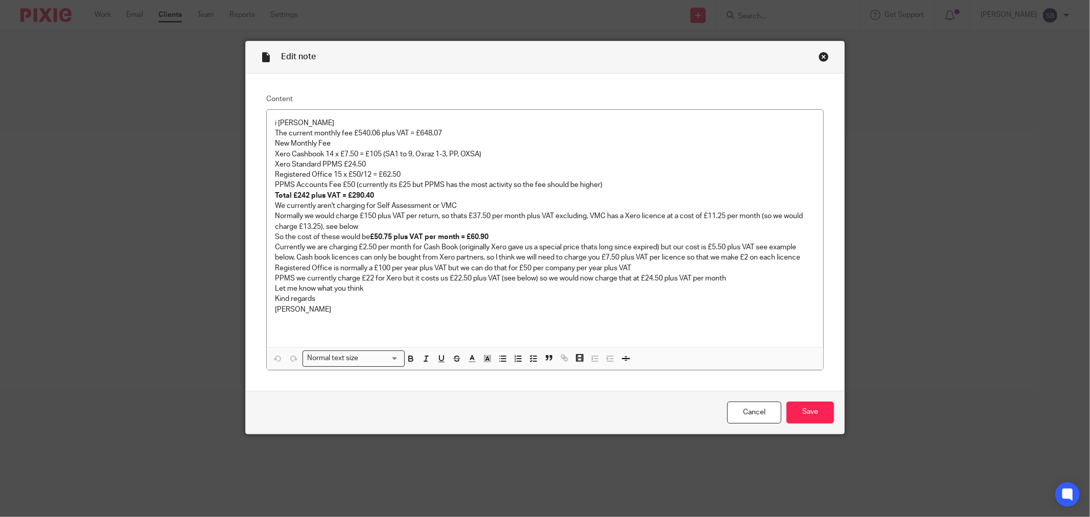
click at [821, 57] on div "Close this dialog window" at bounding box center [823, 57] width 10 height 10
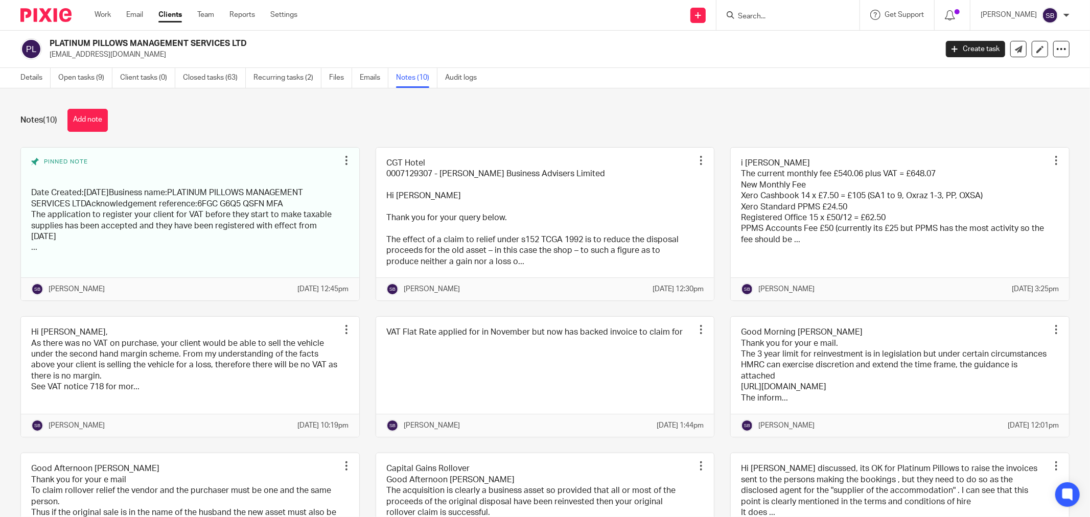
click at [771, 13] on input "Search" at bounding box center [783, 16] width 92 height 9
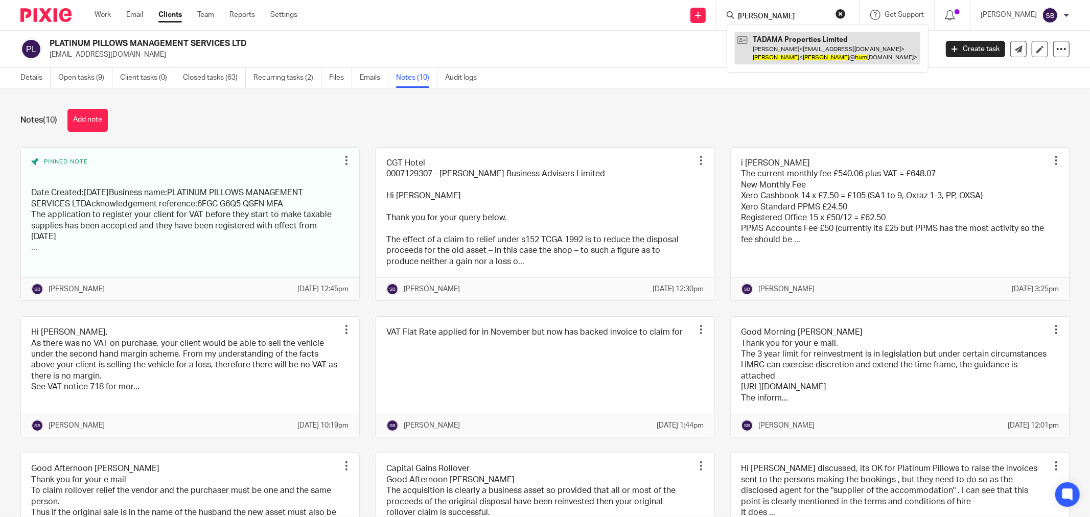
type input "sophia hum"
click at [803, 56] on link at bounding box center [827, 48] width 185 height 32
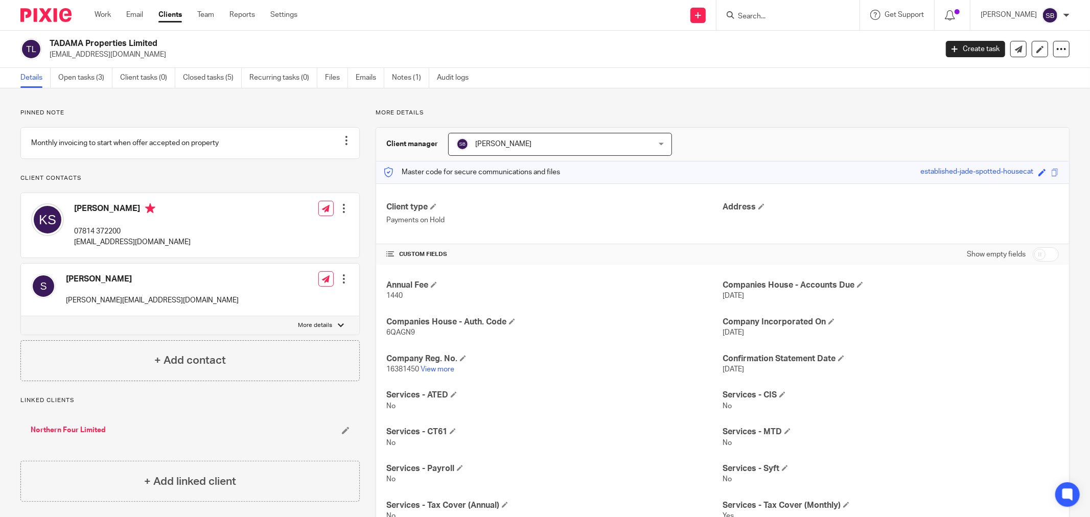
click at [765, 16] on input "Search" at bounding box center [783, 16] width 92 height 9
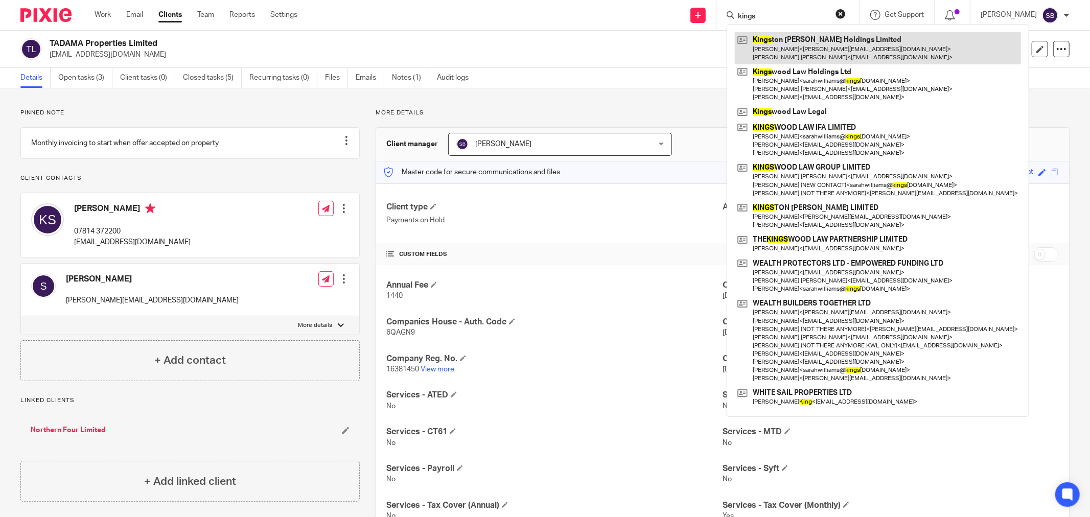
type input "kings"
click at [800, 47] on link at bounding box center [878, 48] width 286 height 32
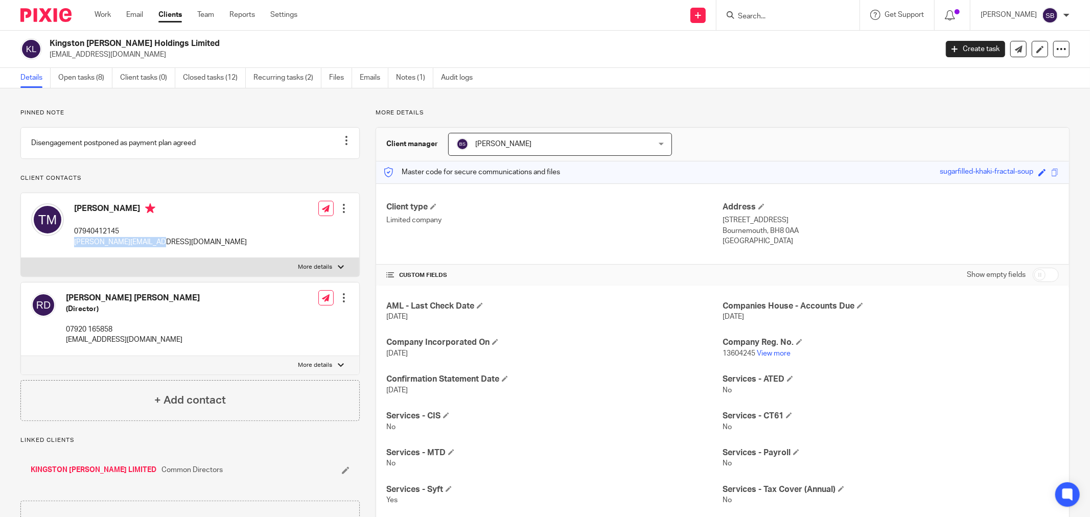
drag, startPoint x: 73, startPoint y: 251, endPoint x: 159, endPoint y: 250, distance: 86.3
click at [159, 250] on div "Tanya Natasha Mullings 07940412145 t.mullings@hotmail.com" at bounding box center [139, 225] width 216 height 54
copy p "t.mullings@hotmail.com"
click at [789, 16] on input "Search" at bounding box center [783, 16] width 92 height 9
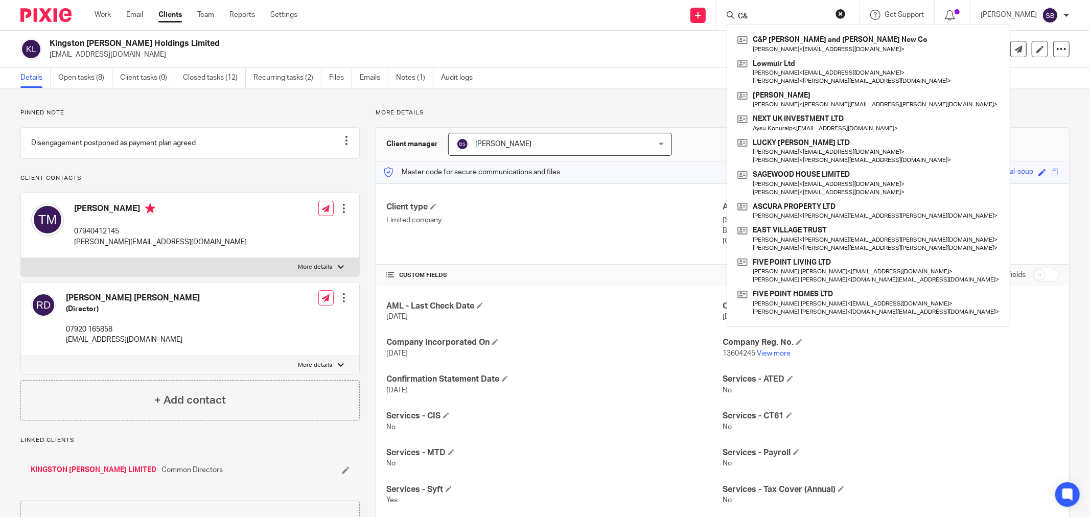
type input "C"
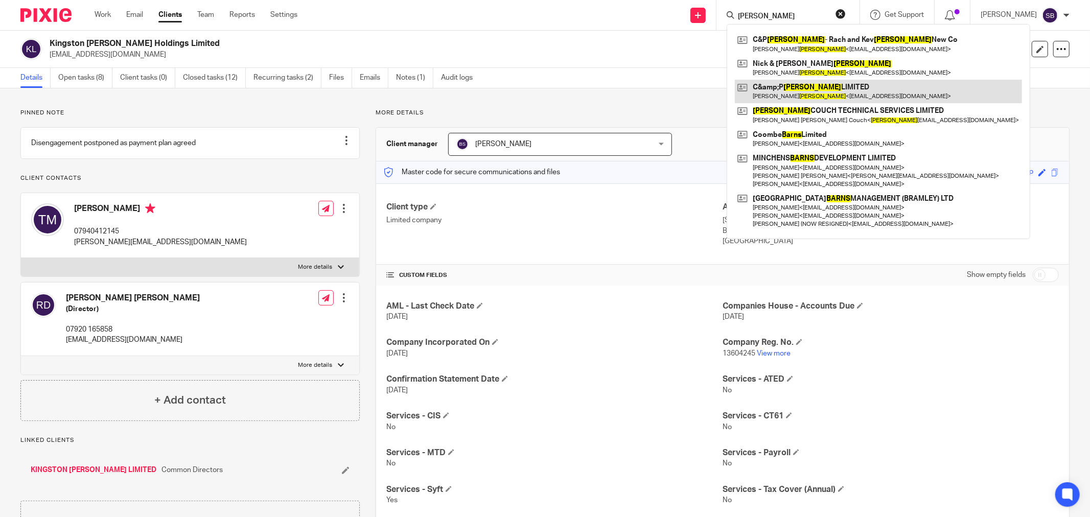
type input "barnes"
click at [828, 94] on link at bounding box center [878, 91] width 287 height 23
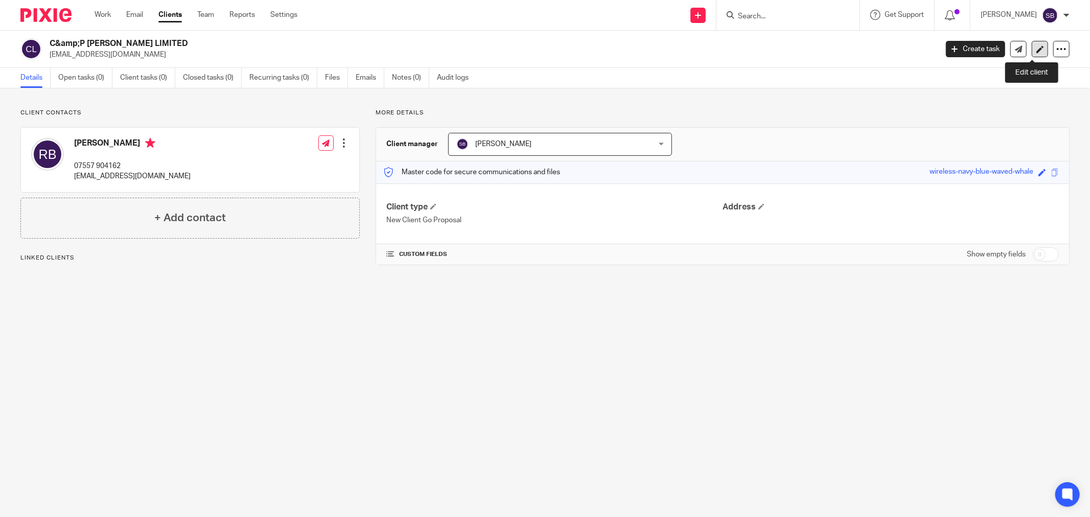
click at [1036, 49] on icon at bounding box center [1040, 49] width 8 height 8
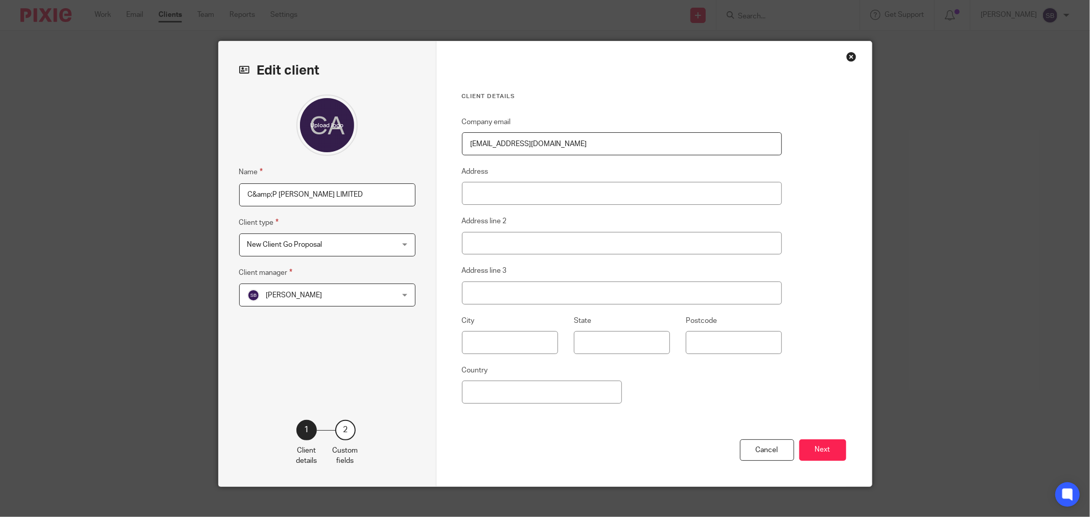
click at [269, 194] on input "C&amp;P [PERSON_NAME] LIMITED" at bounding box center [327, 194] width 176 height 23
type input "C&P [PERSON_NAME] LIMITED"
click at [822, 447] on button "Next" at bounding box center [822, 450] width 47 height 22
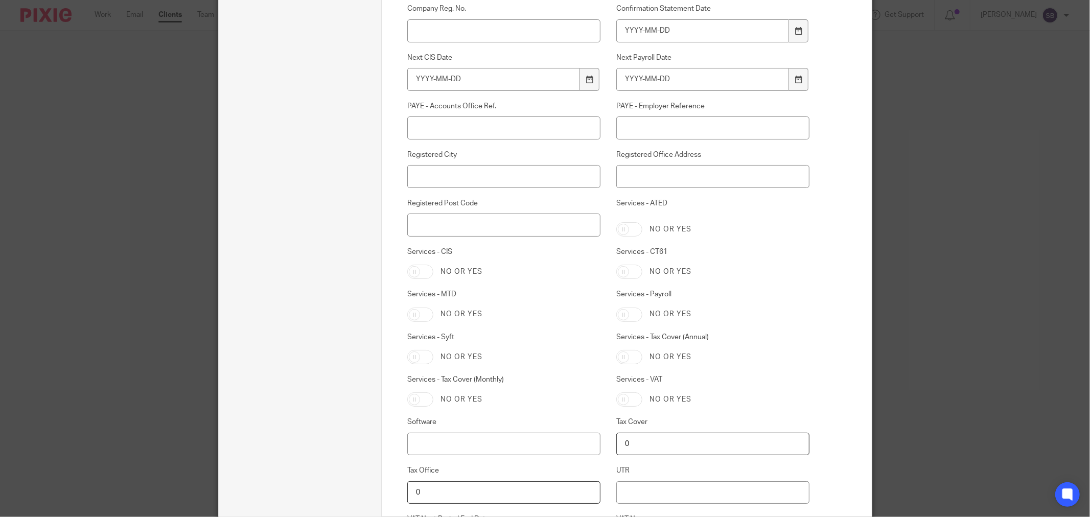
scroll to position [568, 0]
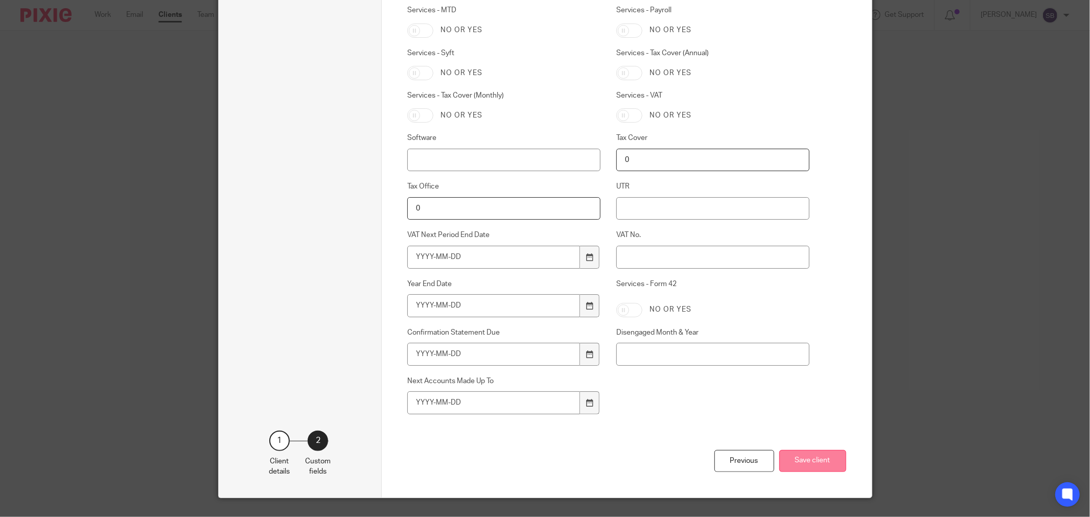
click at [817, 458] on button "Save client" at bounding box center [812, 461] width 67 height 22
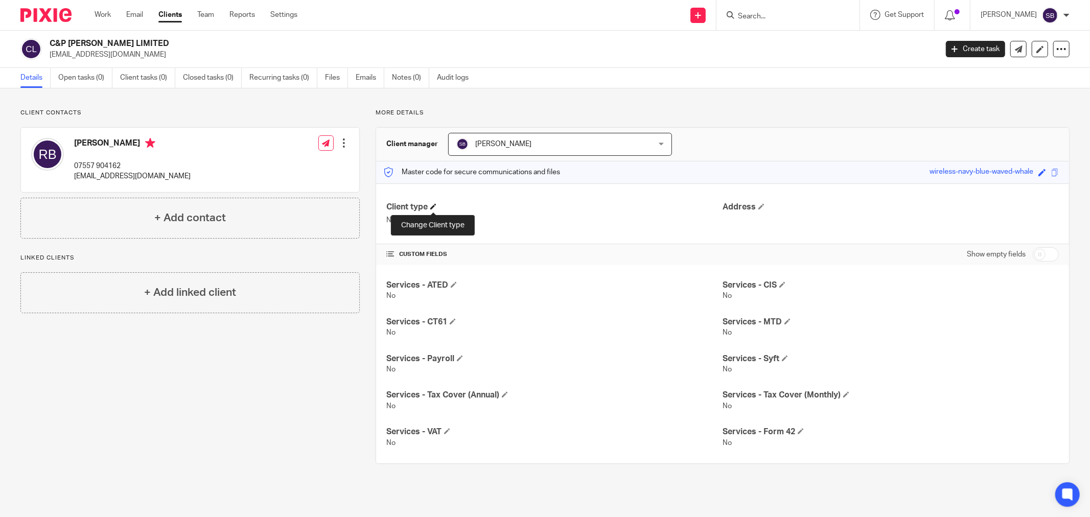
click at [431, 207] on span at bounding box center [433, 206] width 6 height 6
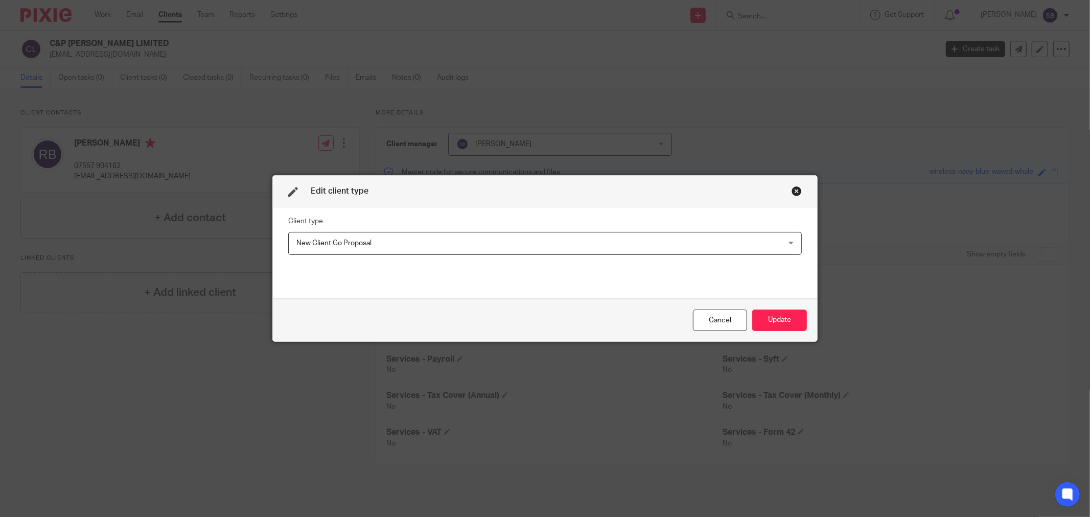
click at [360, 243] on span "New Client Go Proposal" at bounding box center [333, 243] width 75 height 7
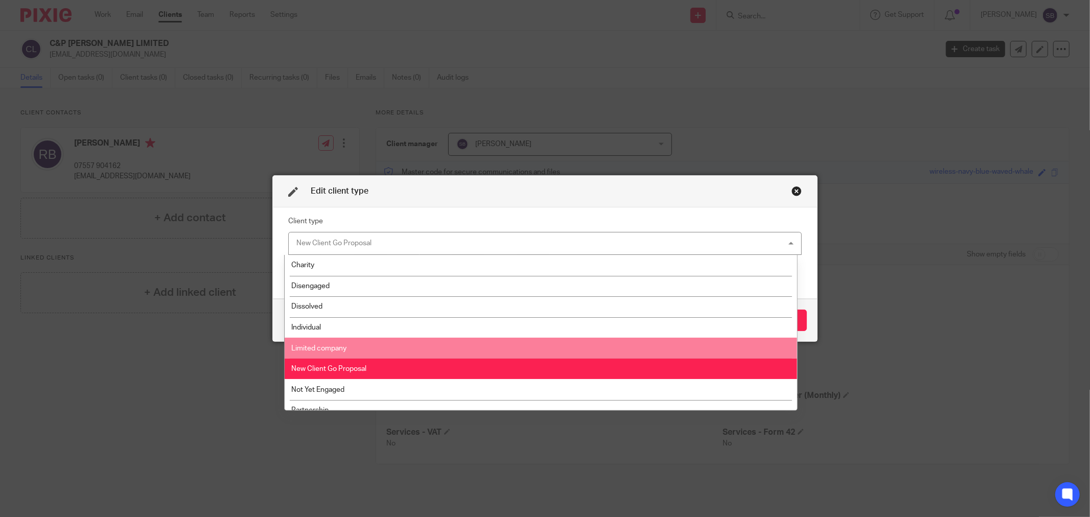
click at [356, 349] on li "Limited company" at bounding box center [541, 348] width 512 height 21
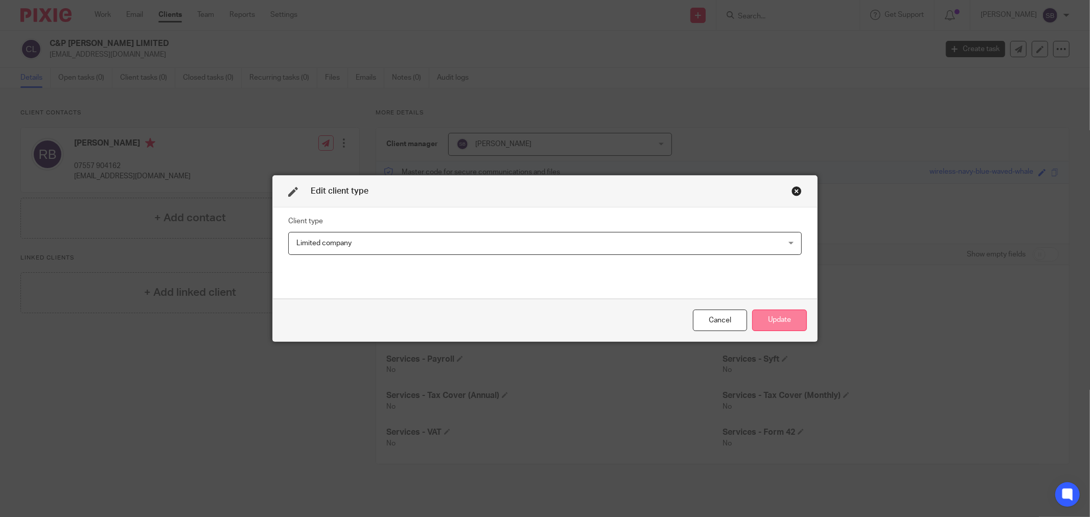
click at [784, 317] on button "Update" at bounding box center [779, 321] width 55 height 22
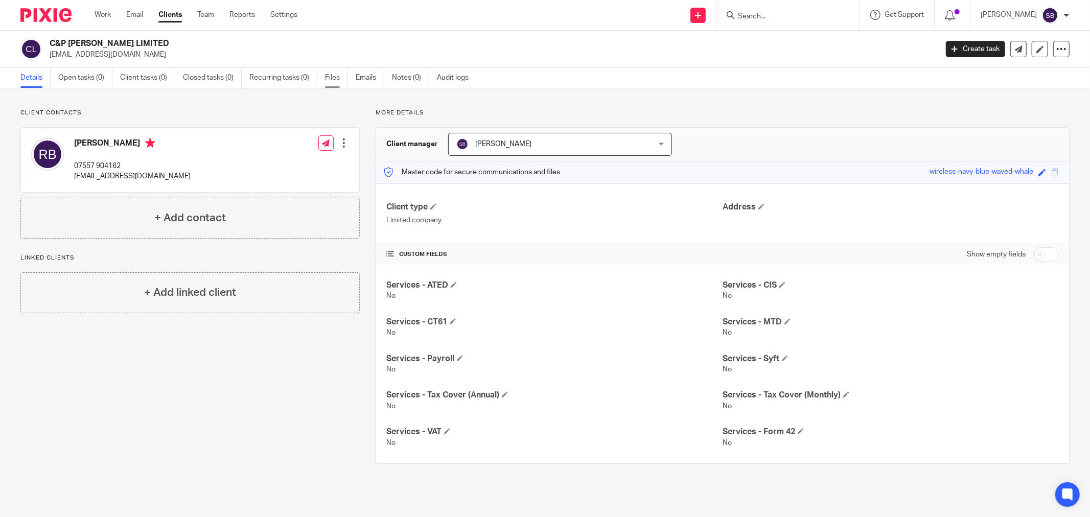
click at [337, 81] on link "Files" at bounding box center [336, 78] width 23 height 20
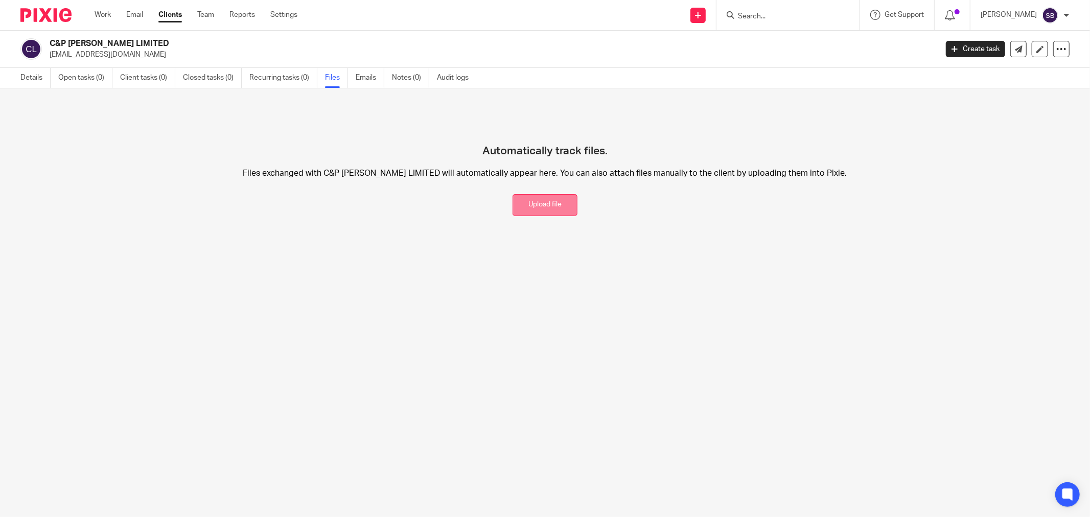
click at [548, 201] on button "Upload file" at bounding box center [544, 205] width 65 height 22
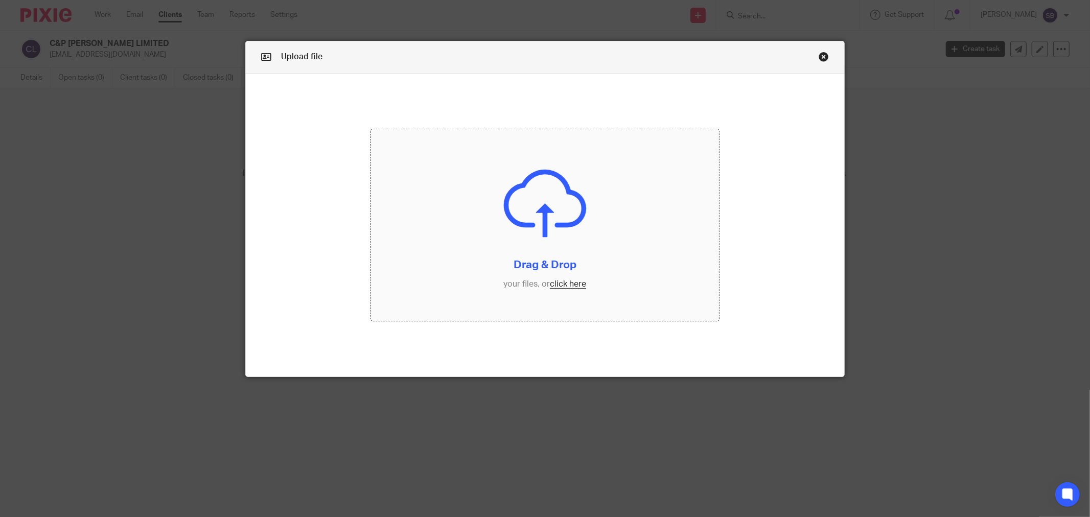
click at [564, 281] on input "file" at bounding box center [545, 225] width 348 height 192
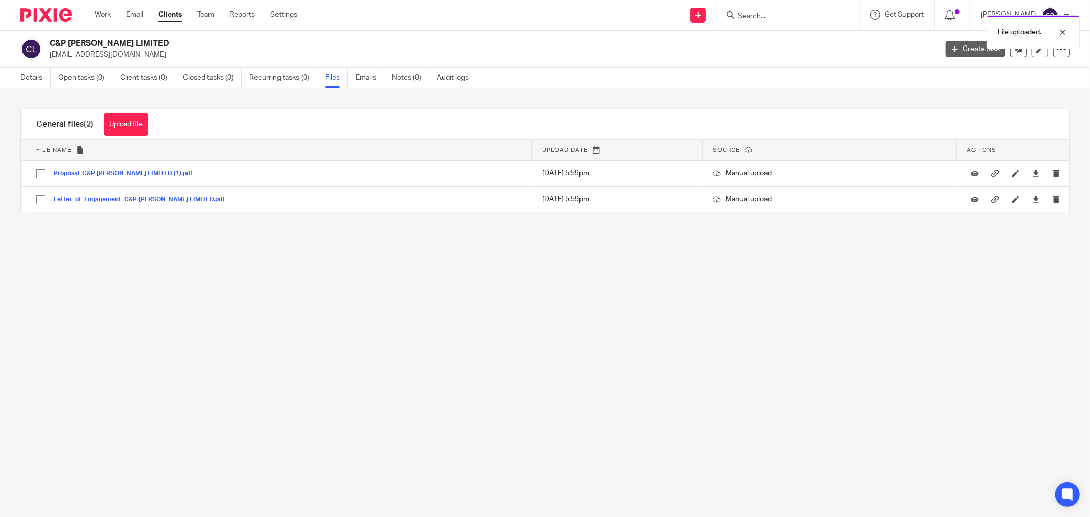
click at [956, 52] on link "Create task" at bounding box center [975, 49] width 59 height 16
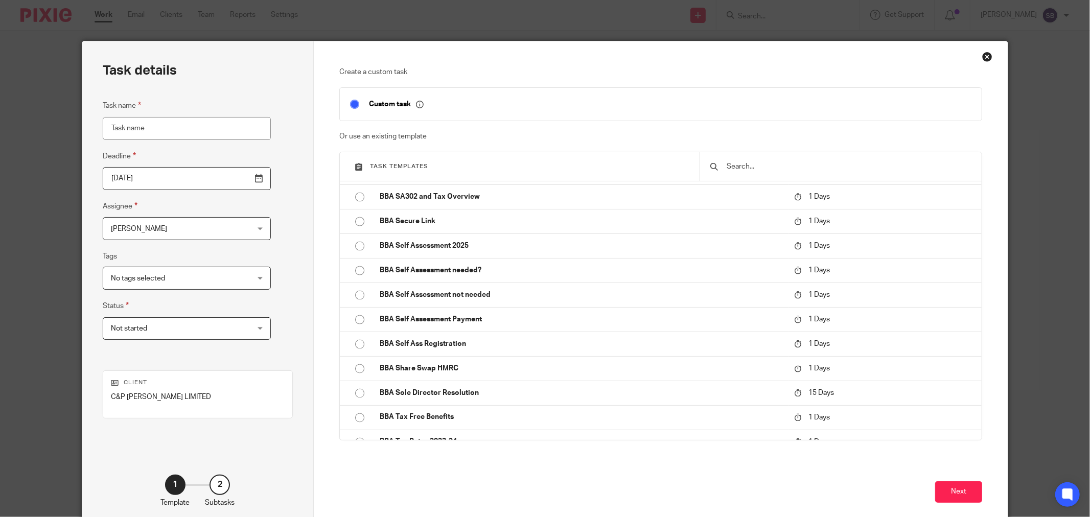
scroll to position [1475, 0]
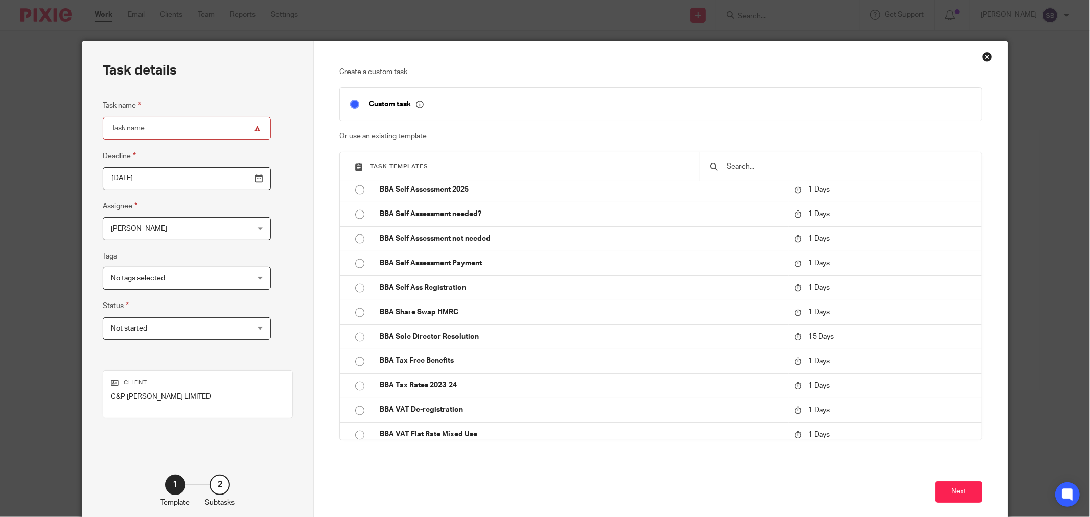
click at [789, 174] on div at bounding box center [840, 166] width 282 height 29
click at [790, 168] on input "text" at bounding box center [848, 166] width 246 height 11
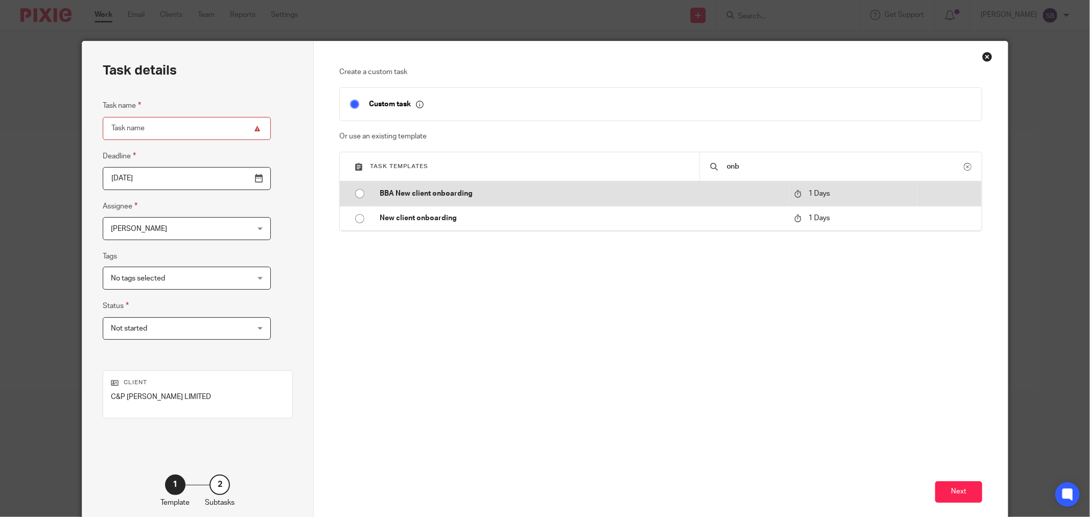
type input "onb"
click at [471, 201] on td "BBA New client onboarding" at bounding box center [578, 193] width 419 height 25
type input "[DATE]"
type input "BBA New client onboarding"
checkbox input "false"
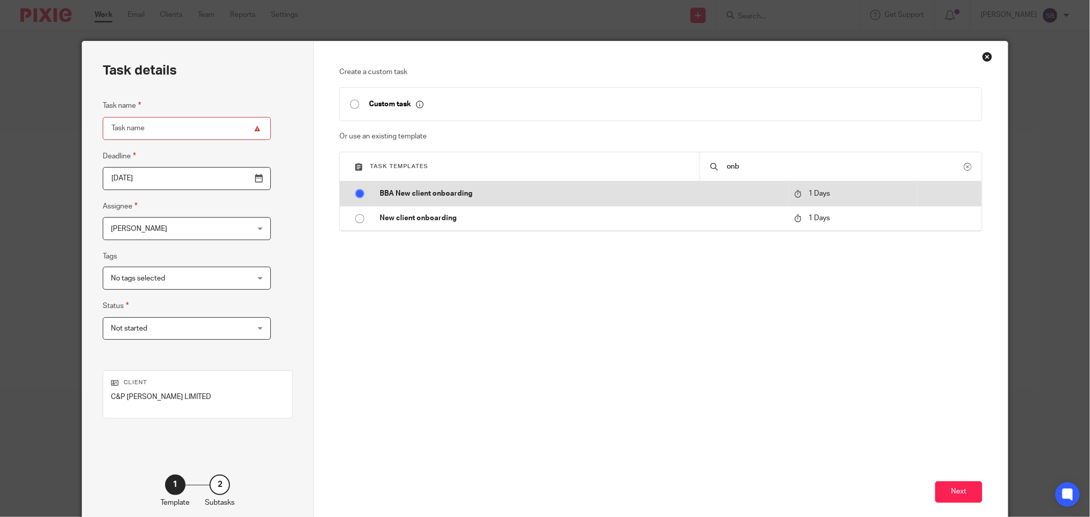
radio input "true"
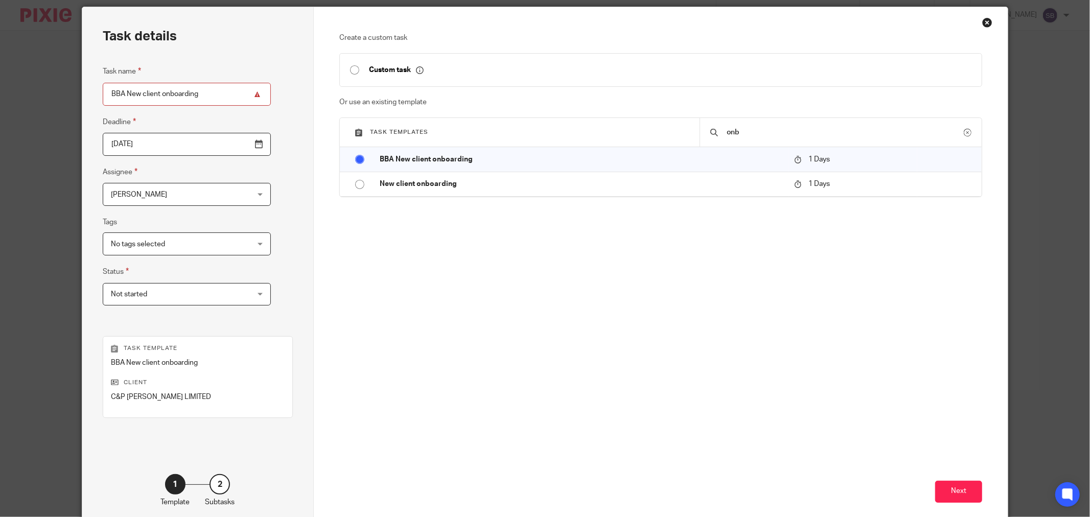
scroll to position [87, 0]
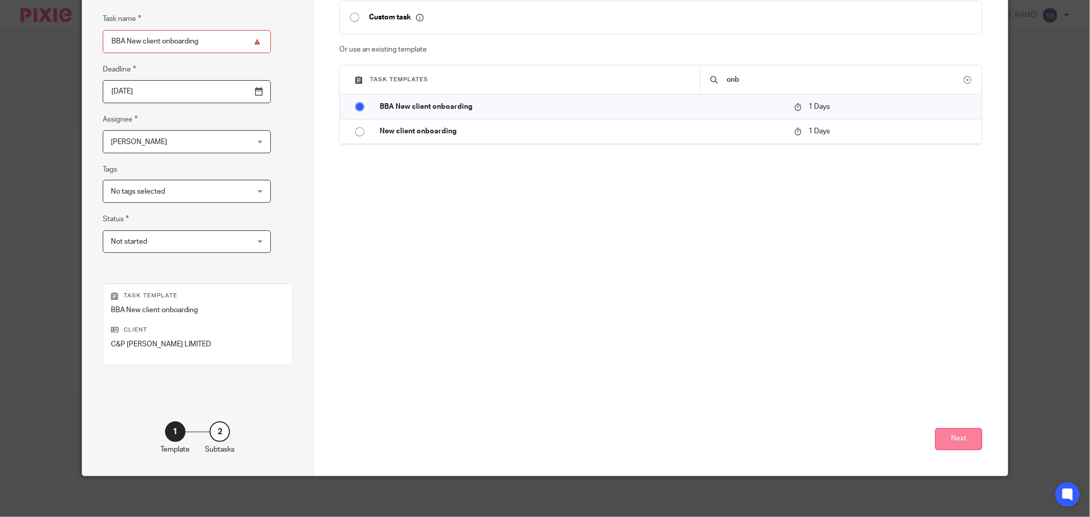
click at [958, 430] on button "Next" at bounding box center [958, 439] width 47 height 22
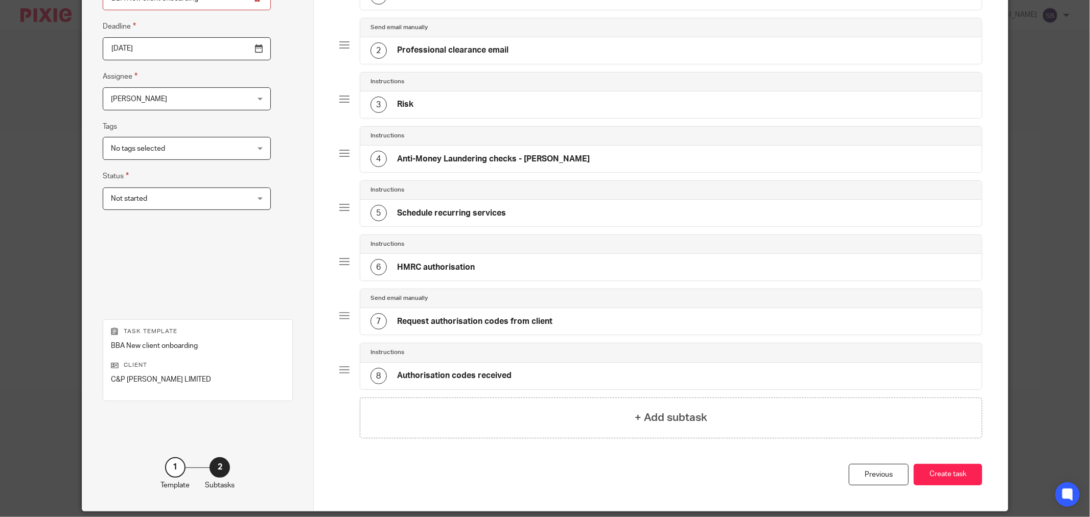
scroll to position [166, 0]
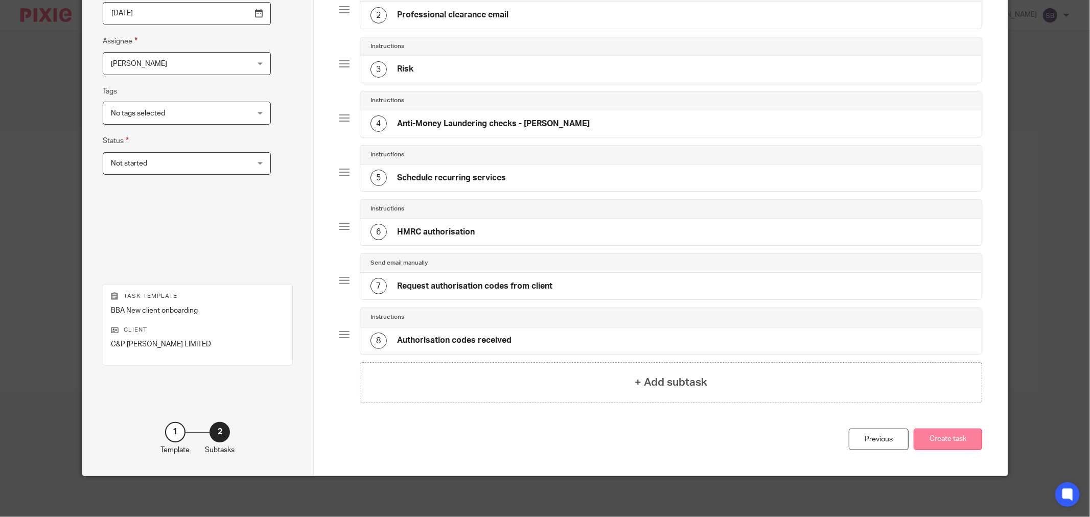
click at [931, 440] on button "Create task" at bounding box center [947, 440] width 68 height 22
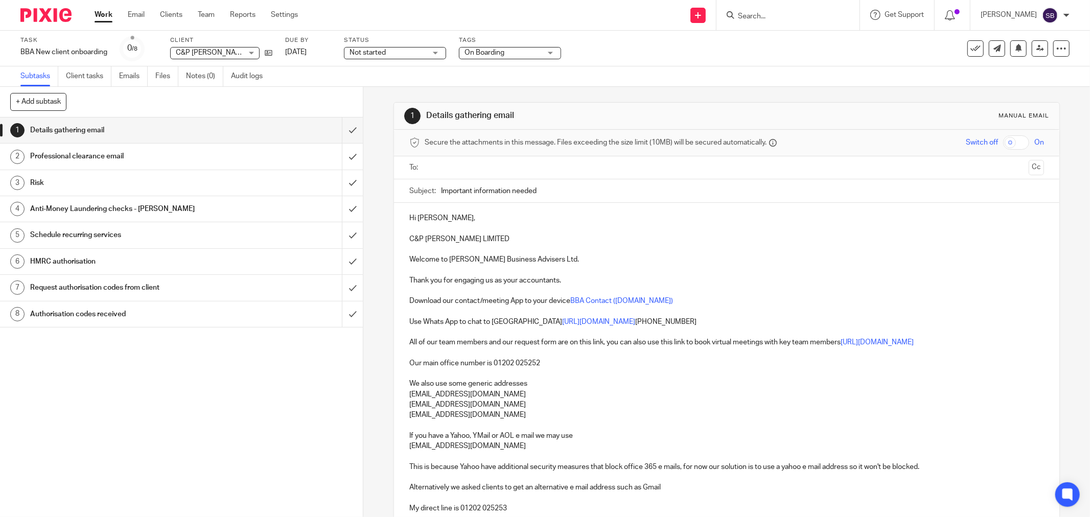
click at [452, 172] on input "text" at bounding box center [726, 168] width 596 height 12
click at [576, 171] on input "text" at bounding box center [791, 169] width 465 height 20
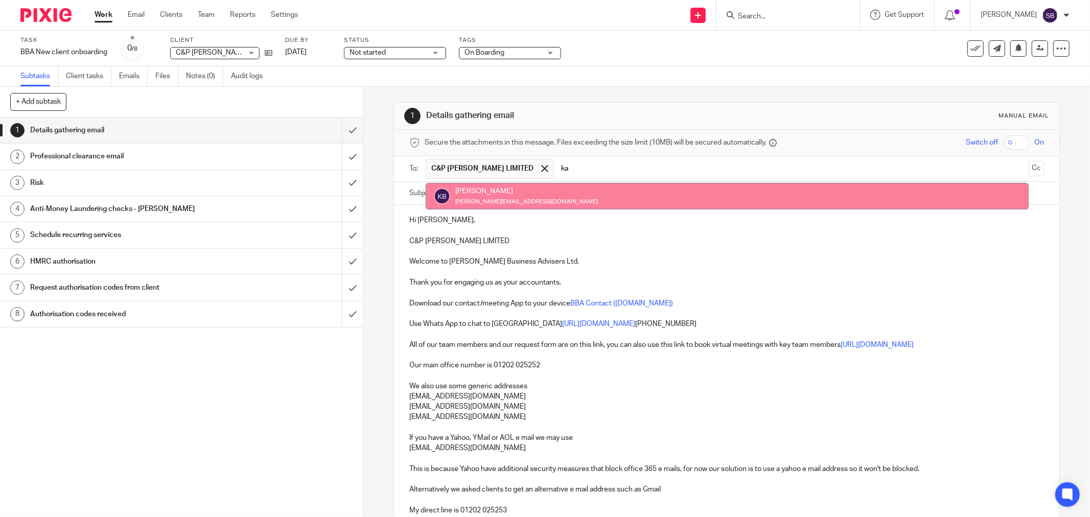
type input "ka"
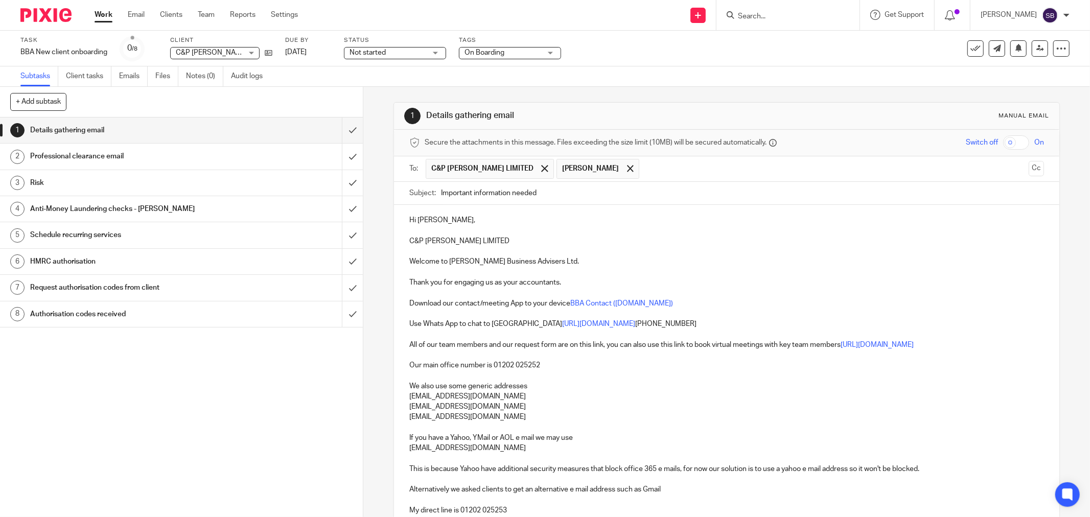
click at [644, 172] on input "text" at bounding box center [834, 169] width 380 height 20
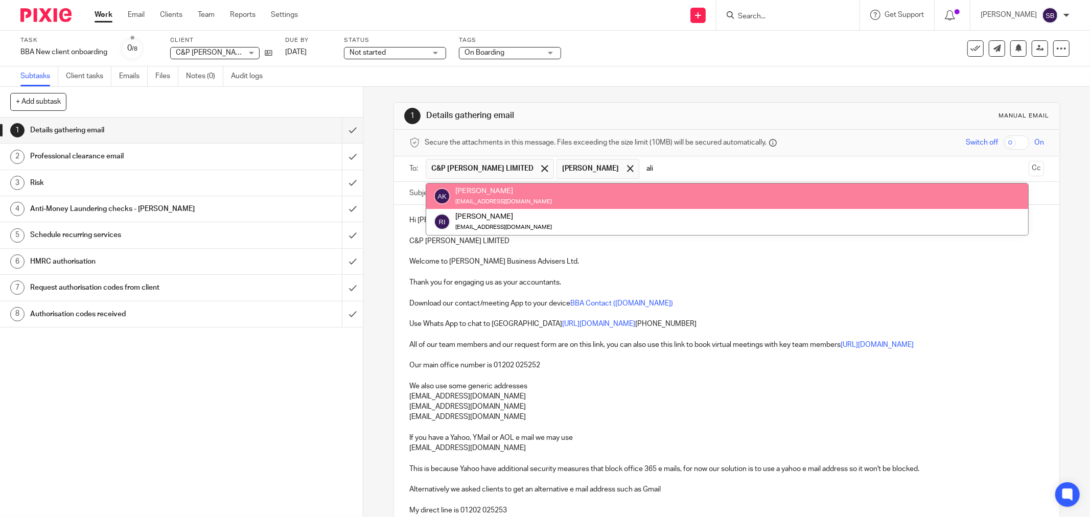
type input "ali"
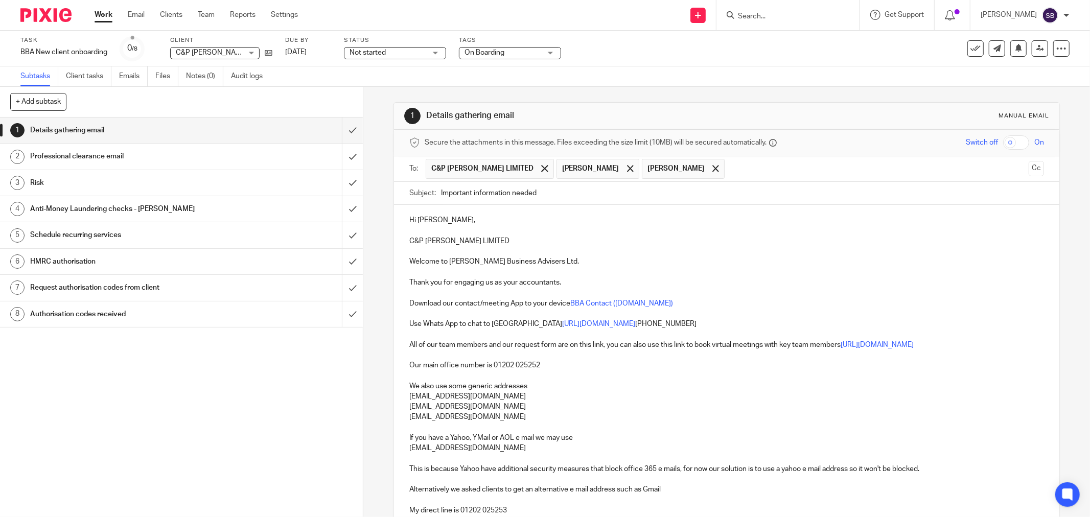
click at [729, 165] on input "text" at bounding box center [876, 169] width 294 height 20
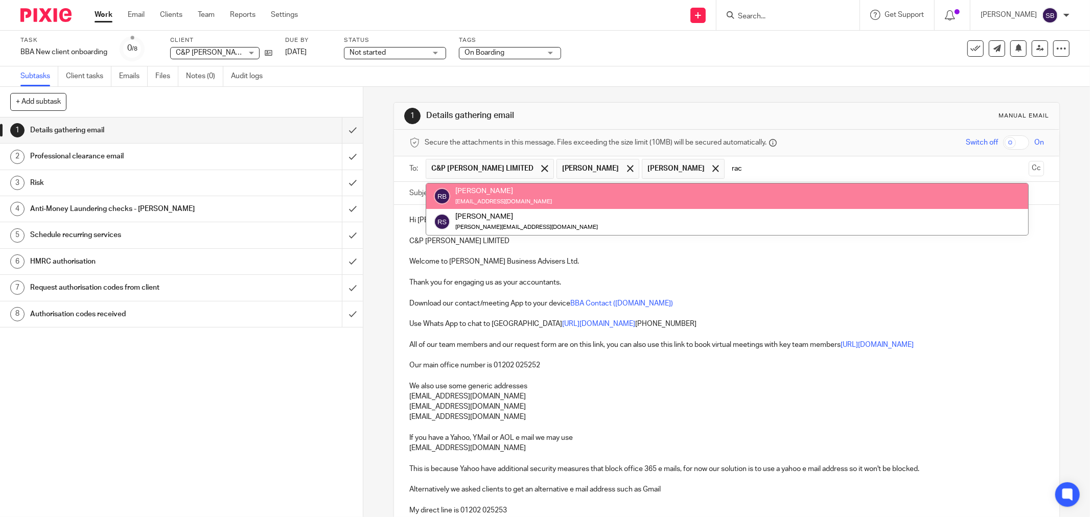
type input "rac"
click at [631, 202] on div "[PERSON_NAME] [EMAIL_ADDRESS][DOMAIN_NAME]" at bounding box center [727, 196] width 586 height 20
click at [565, 196] on div "[PERSON_NAME] [EMAIL_ADDRESS][DOMAIN_NAME]" at bounding box center [727, 196] width 586 height 20
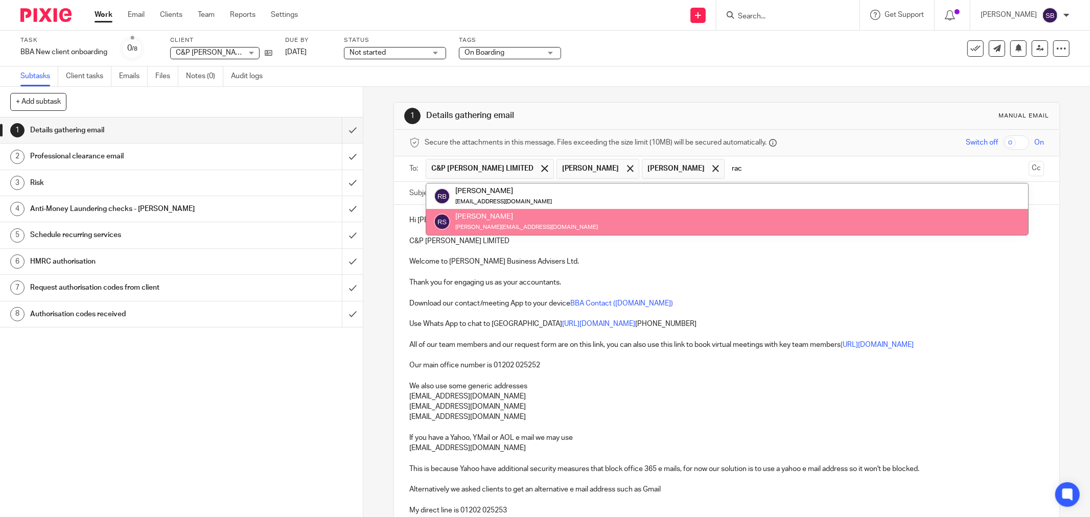
click at [547, 220] on div "[PERSON_NAME] [PERSON_NAME][EMAIL_ADDRESS][DOMAIN_NAME]" at bounding box center [727, 221] width 586 height 20
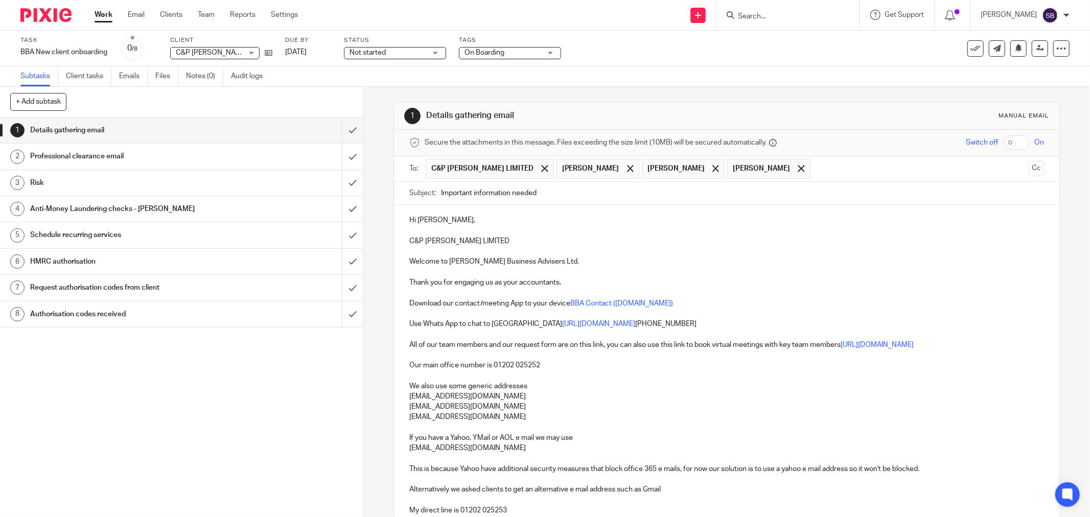
click at [815, 171] on input "text" at bounding box center [919, 169] width 209 height 20
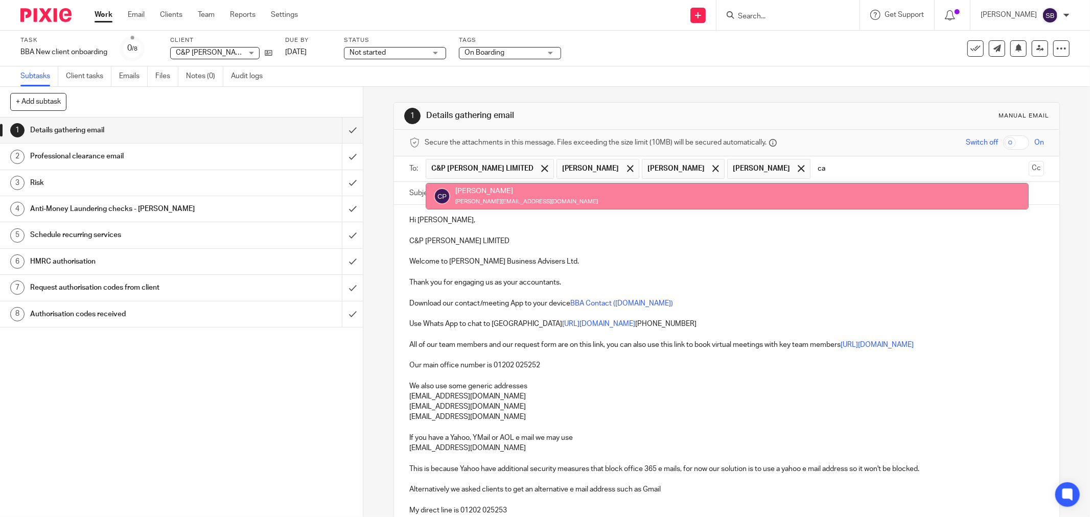
type input "ca"
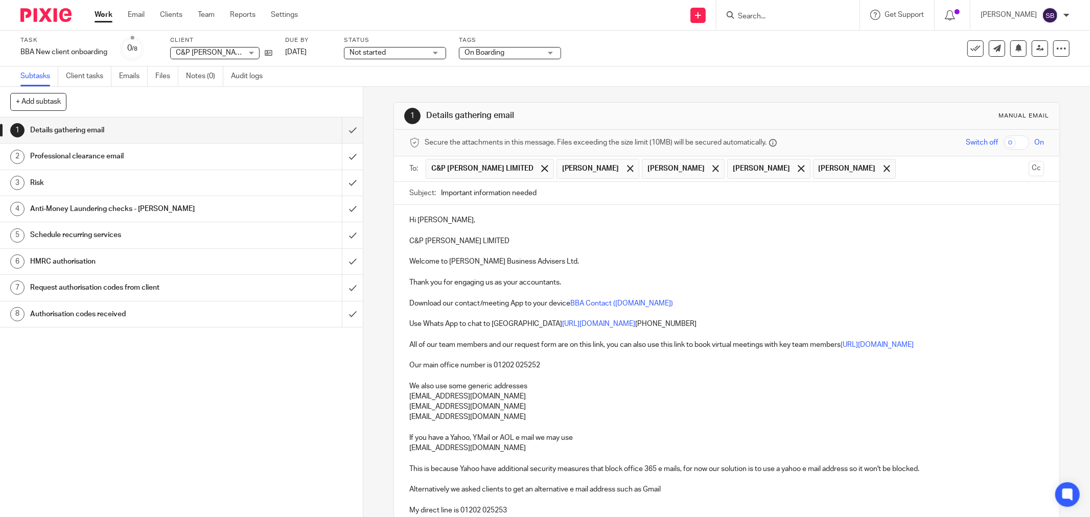
click at [901, 170] on input "text" at bounding box center [963, 169] width 124 height 20
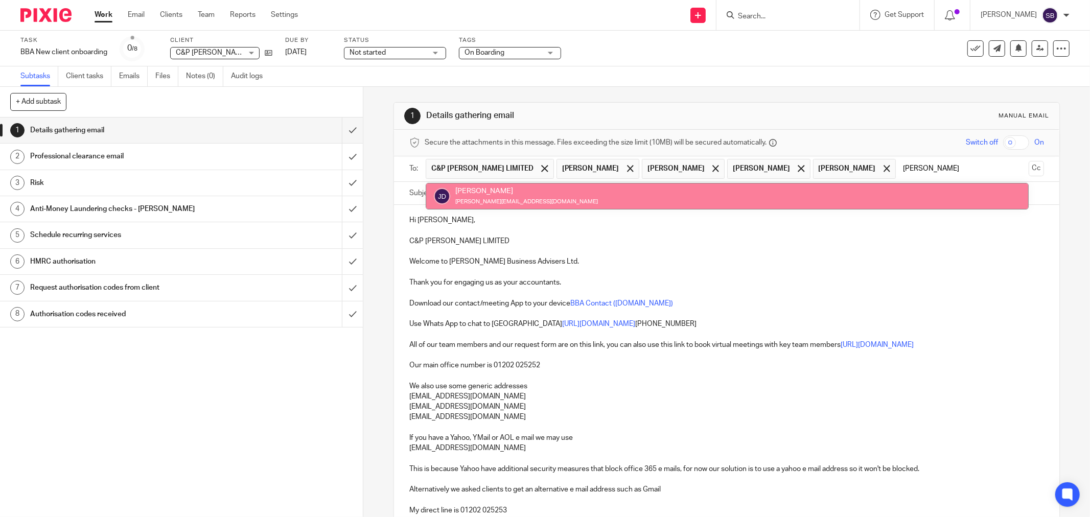
type input "[PERSON_NAME]"
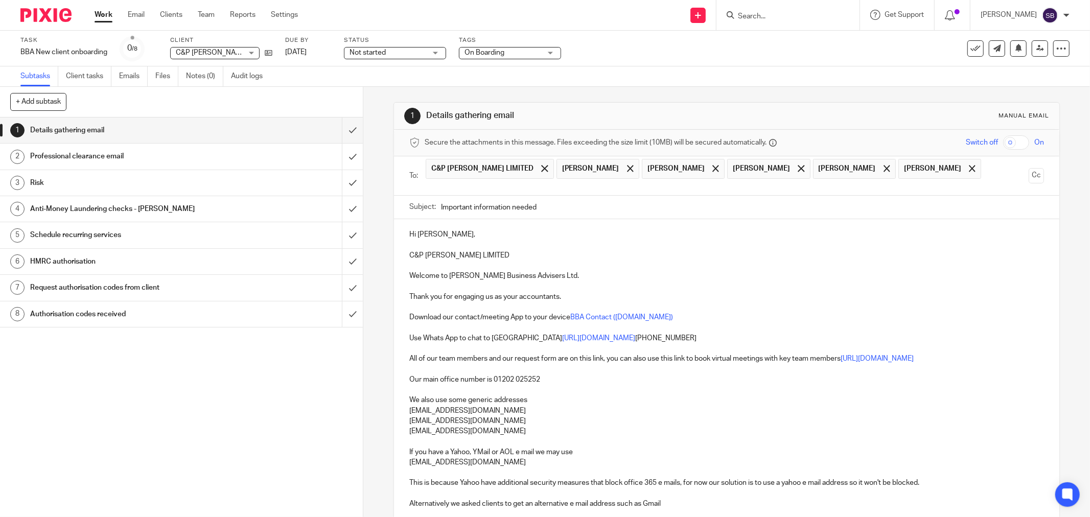
scroll to position [57, 0]
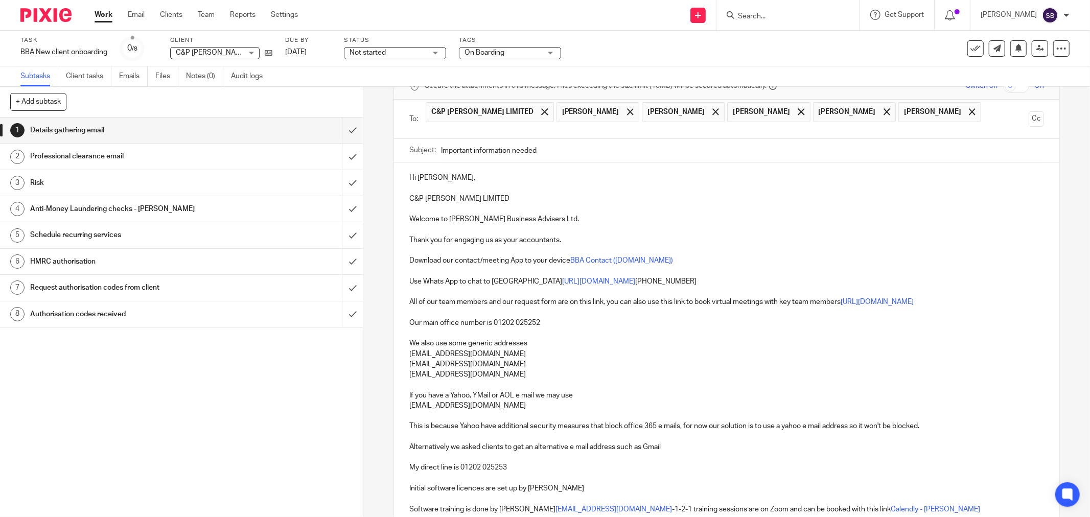
click at [447, 173] on p "Hi [PERSON_NAME]," at bounding box center [726, 178] width 634 height 10
drag, startPoint x: 405, startPoint y: 183, endPoint x: 483, endPoint y: 182, distance: 78.7
click at [483, 182] on div "Hi Rach and Kev C&P [PERSON_NAME] LIMITED Welcome to [PERSON_NAME] Business Adv…" at bounding box center [726, 424] width 665 height 525
copy p "C&P [PERSON_NAME] LIMITED"
click at [584, 139] on input "Important information needed" at bounding box center [742, 150] width 603 height 23
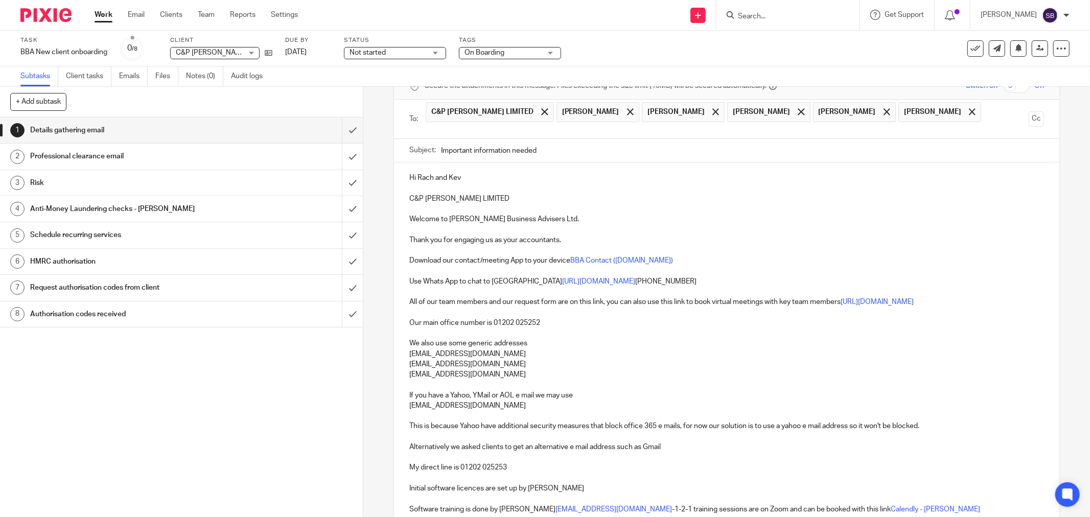
paste input "C&P [PERSON_NAME] LIMITED"
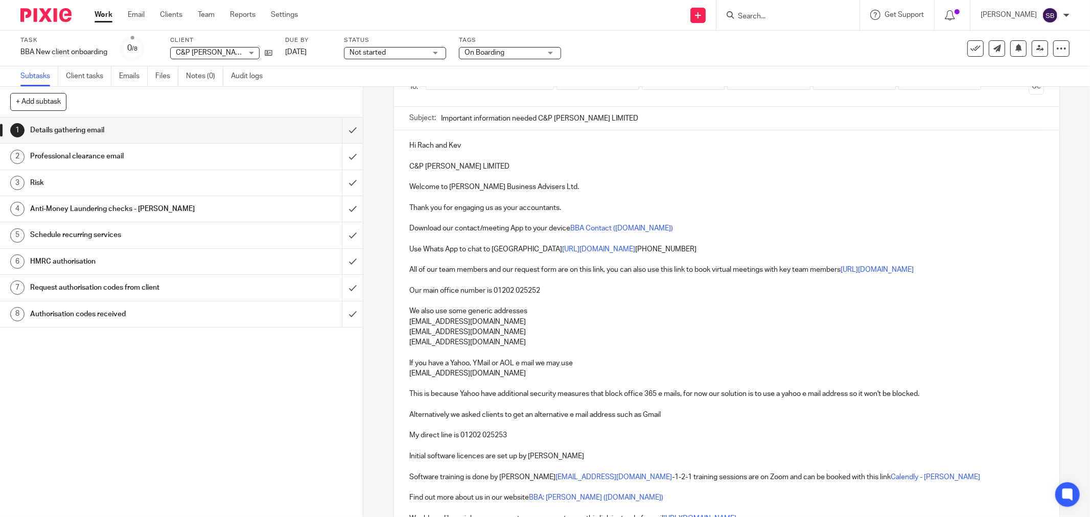
scroll to position [0, 0]
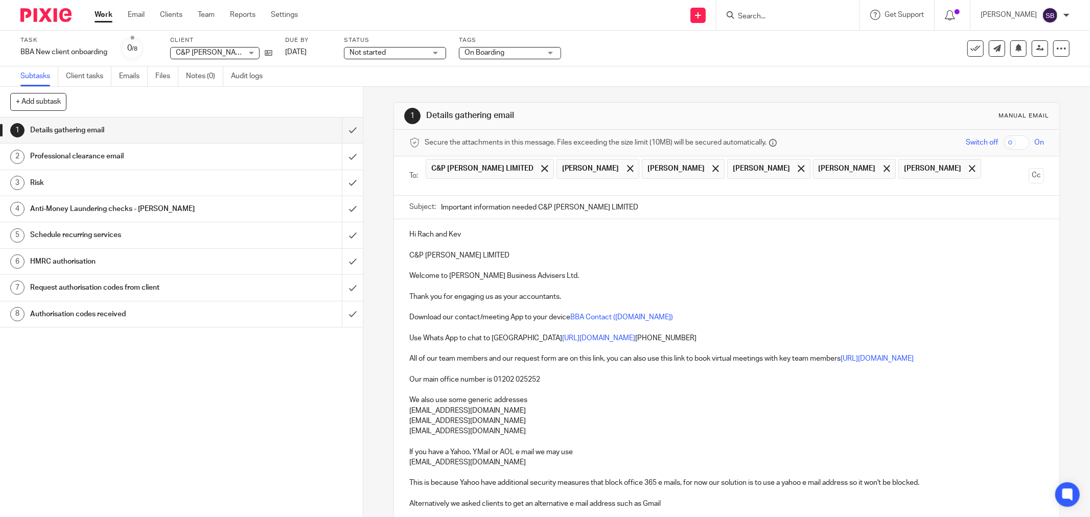
type input "Important information needed C&P [PERSON_NAME] LIMITED"
drag, startPoint x: 407, startPoint y: 240, endPoint x: 482, endPoint y: 240, distance: 75.6
click at [482, 250] on p "C&P [PERSON_NAME] LIMITED" at bounding box center [726, 255] width 634 height 10
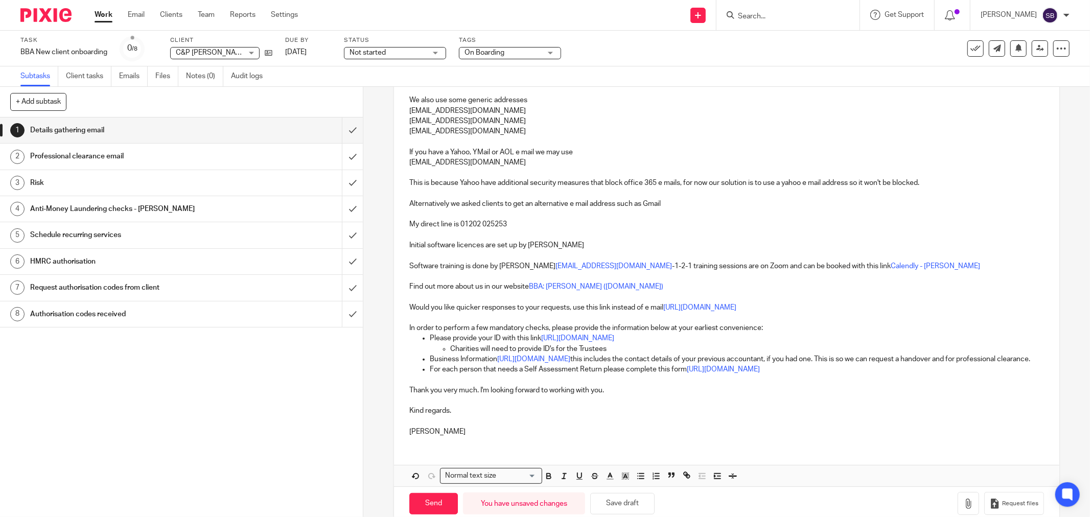
scroll to position [316, 0]
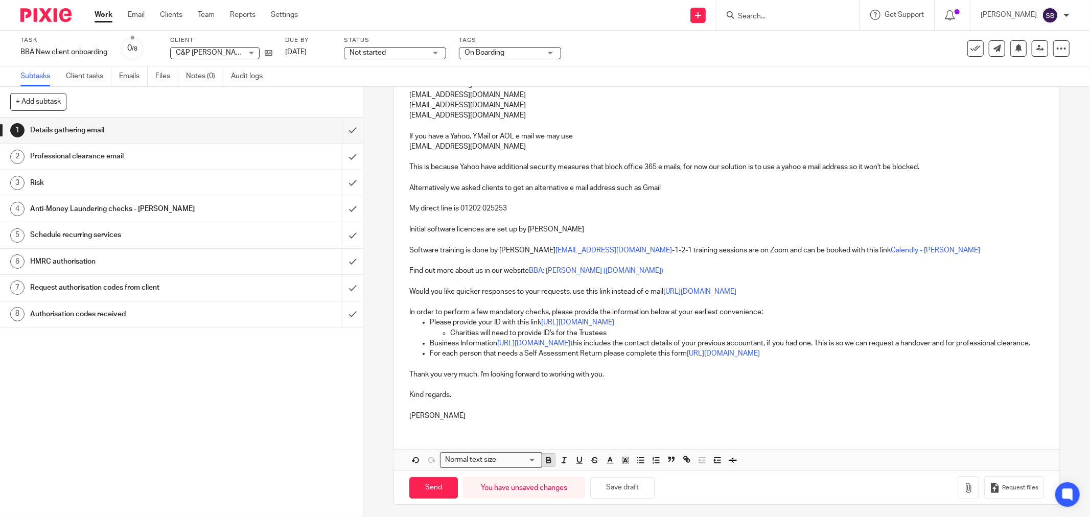
click at [545, 460] on icon "button" at bounding box center [548, 460] width 9 height 9
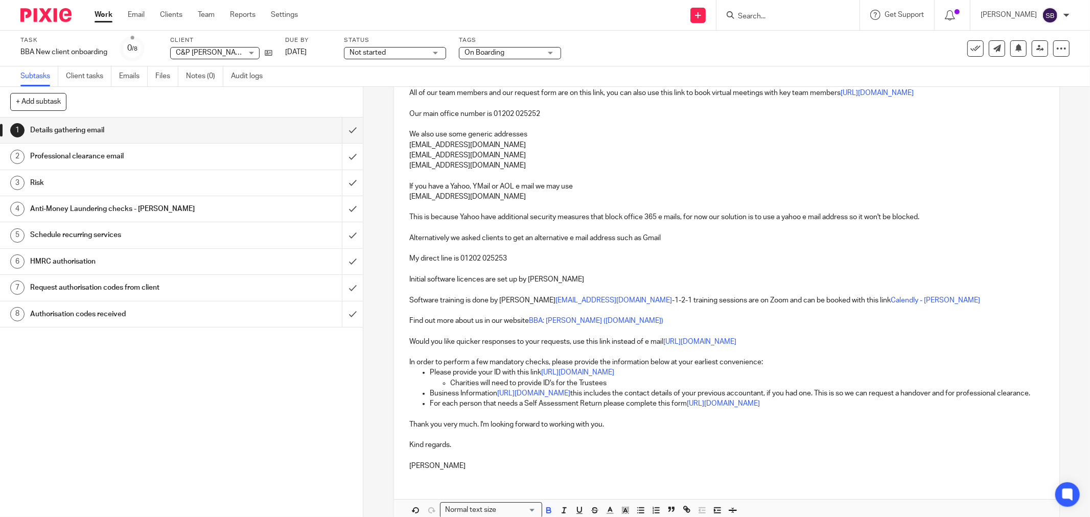
scroll to position [284, 0]
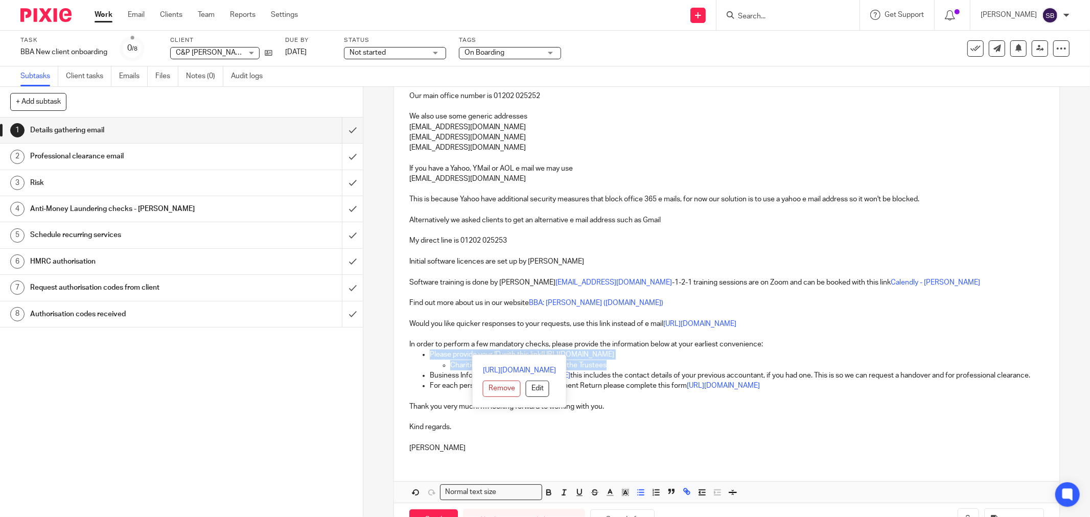
drag, startPoint x: 427, startPoint y: 337, endPoint x: 606, endPoint y: 350, distance: 179.8
click at [606, 350] on li "Please provide your ID with this link [URL][DOMAIN_NAME] Charities will need to…" at bounding box center [737, 359] width 614 height 21
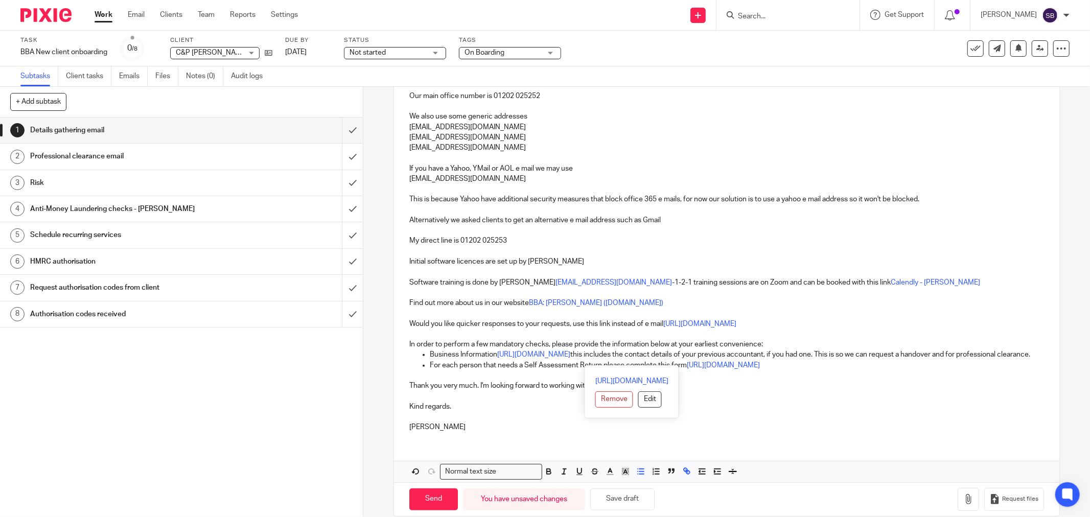
drag, startPoint x: 426, startPoint y: 360, endPoint x: 874, endPoint y: 357, distance: 448.0
click at [840, 360] on ul "Business Information [URL][DOMAIN_NAME] this includes the contact details of yo…" at bounding box center [726, 359] width 634 height 21
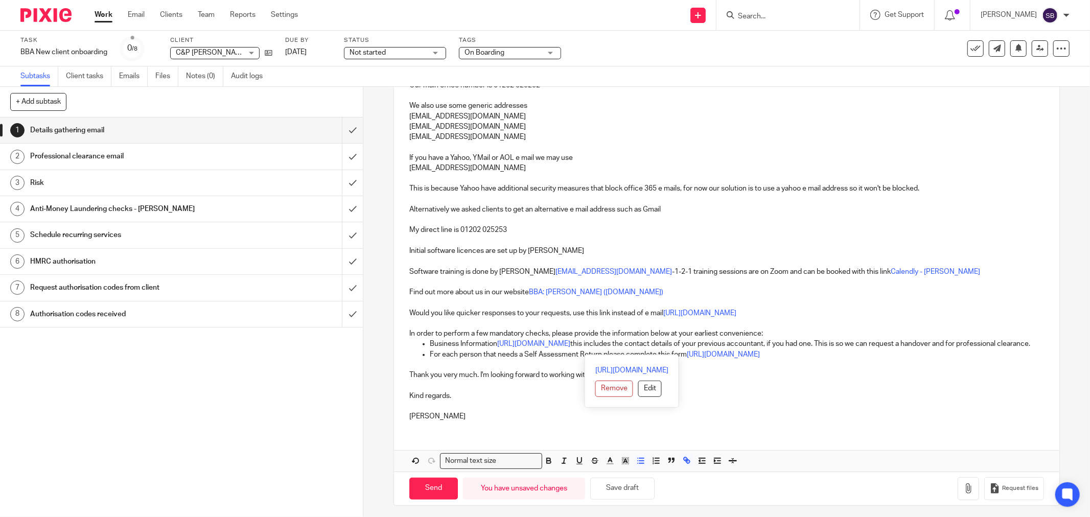
scroll to position [295, 0]
click at [453, 411] on p "[PERSON_NAME]" at bounding box center [726, 416] width 634 height 10
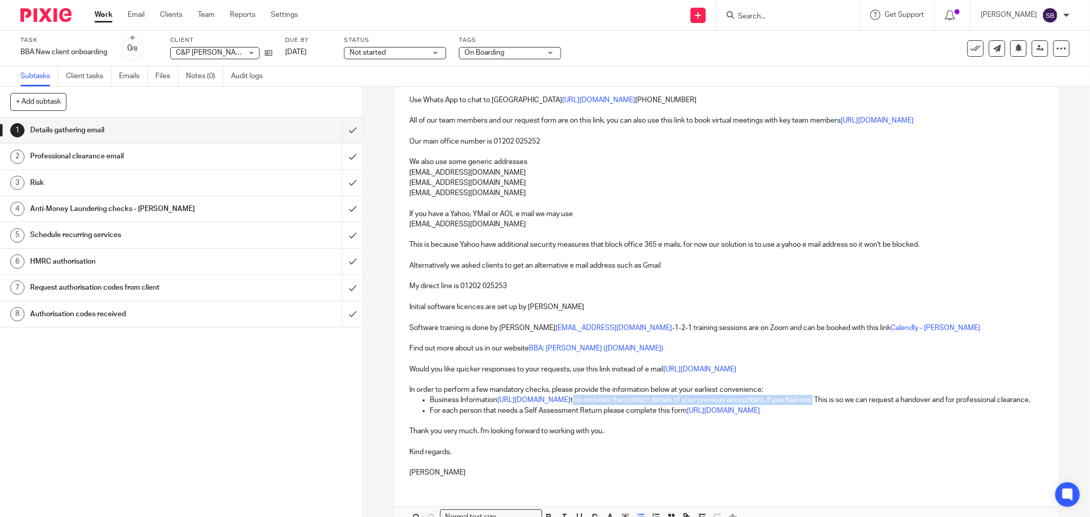
drag, startPoint x: 642, startPoint y: 385, endPoint x: 884, endPoint y: 382, distance: 242.1
click at [884, 395] on p "Business Information [URL][DOMAIN_NAME] this includes the contact details of yo…" at bounding box center [737, 400] width 614 height 10
drag, startPoint x: 869, startPoint y: 387, endPoint x: 644, endPoint y: 387, distance: 224.8
click at [644, 395] on p "Business Information [URL][DOMAIN_NAME] . This is so we can request a handover …" at bounding box center [737, 400] width 614 height 10
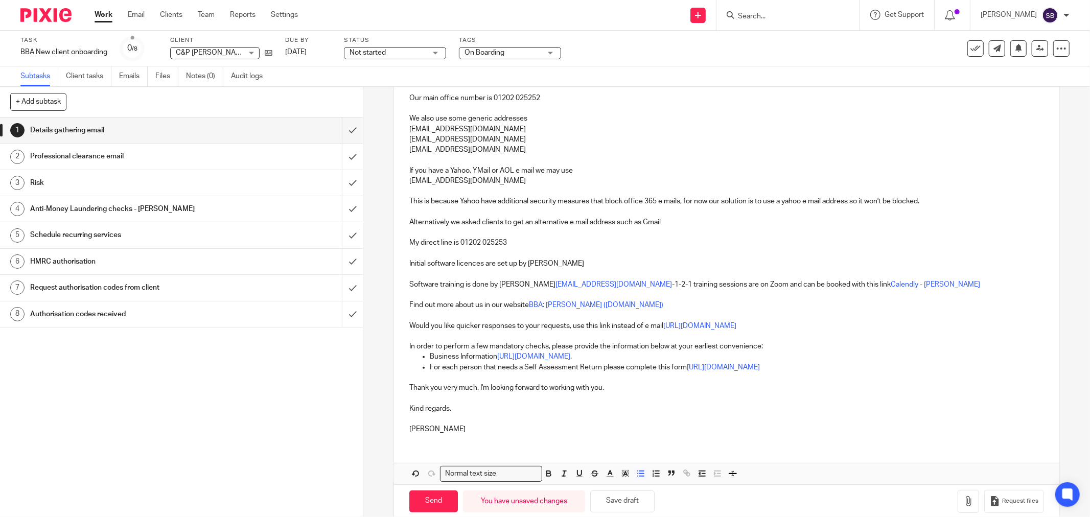
scroll to position [284, 0]
click at [426, 488] on input "Send" at bounding box center [433, 499] width 49 height 22
type input "Sent"
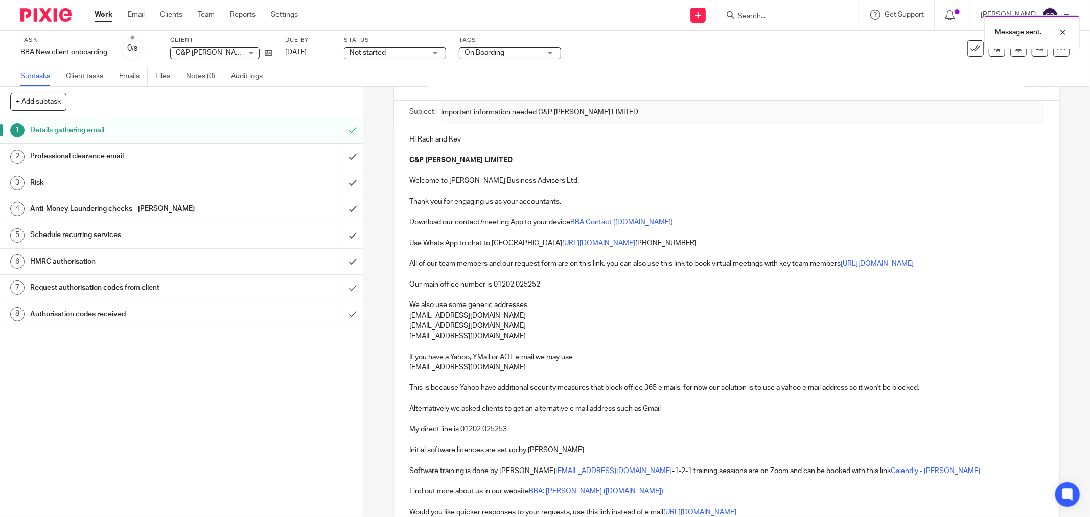
scroll to position [0, 0]
